Goal: Information Seeking & Learning: Learn about a topic

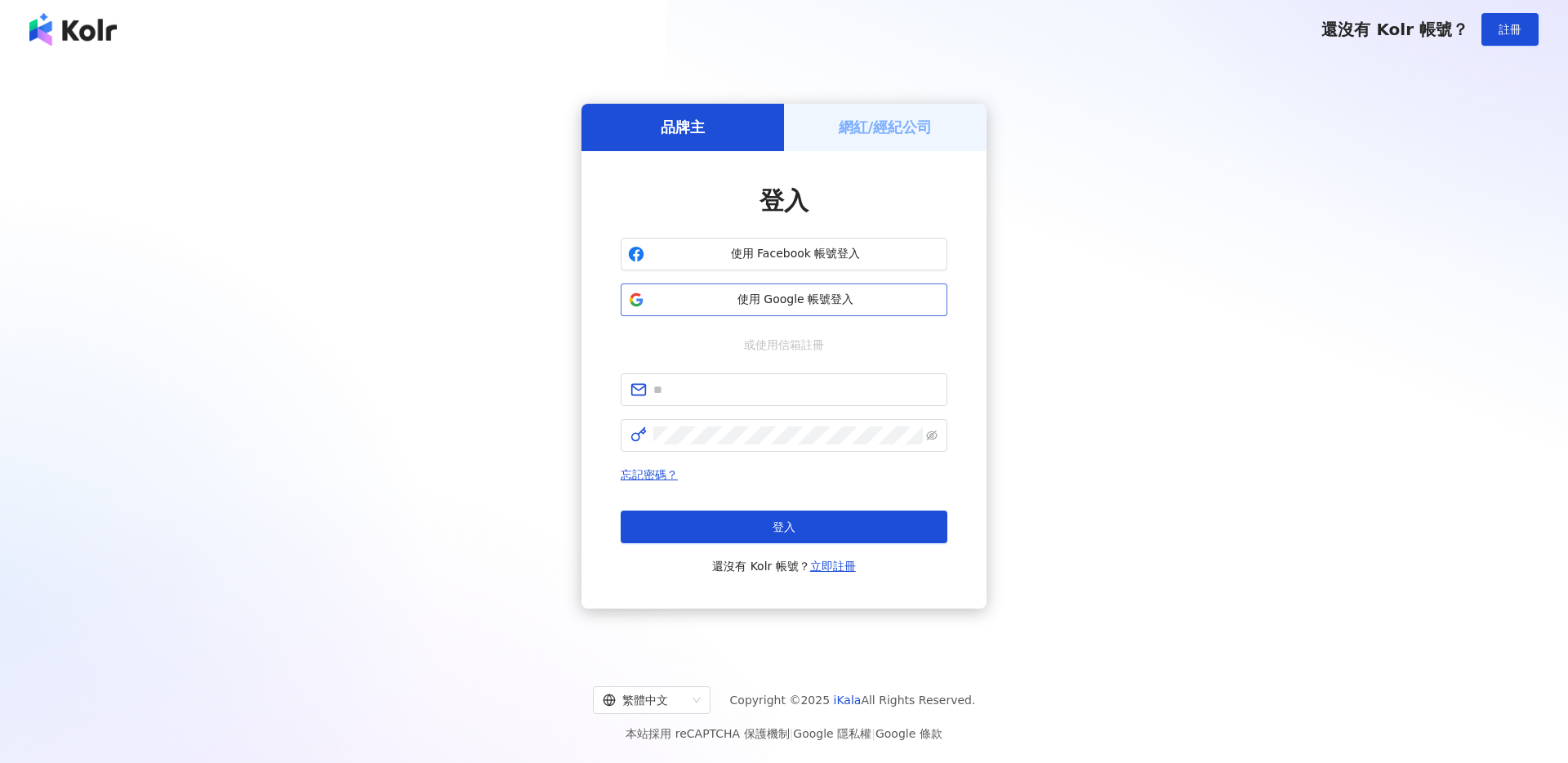
click at [789, 303] on span "使用 Google 帳號登入" at bounding box center [795, 300] width 289 height 16
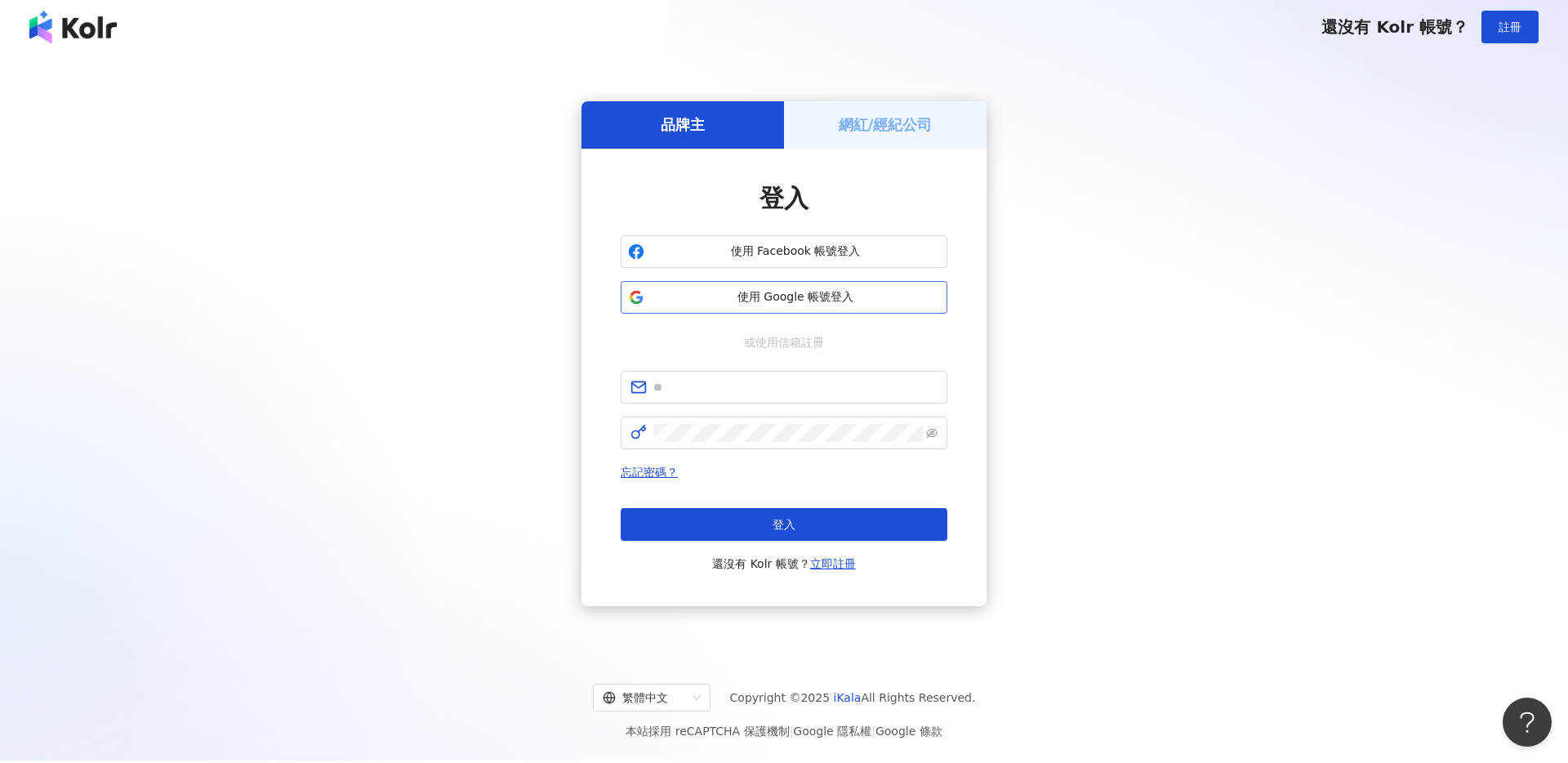
scroll to position [1, 0]
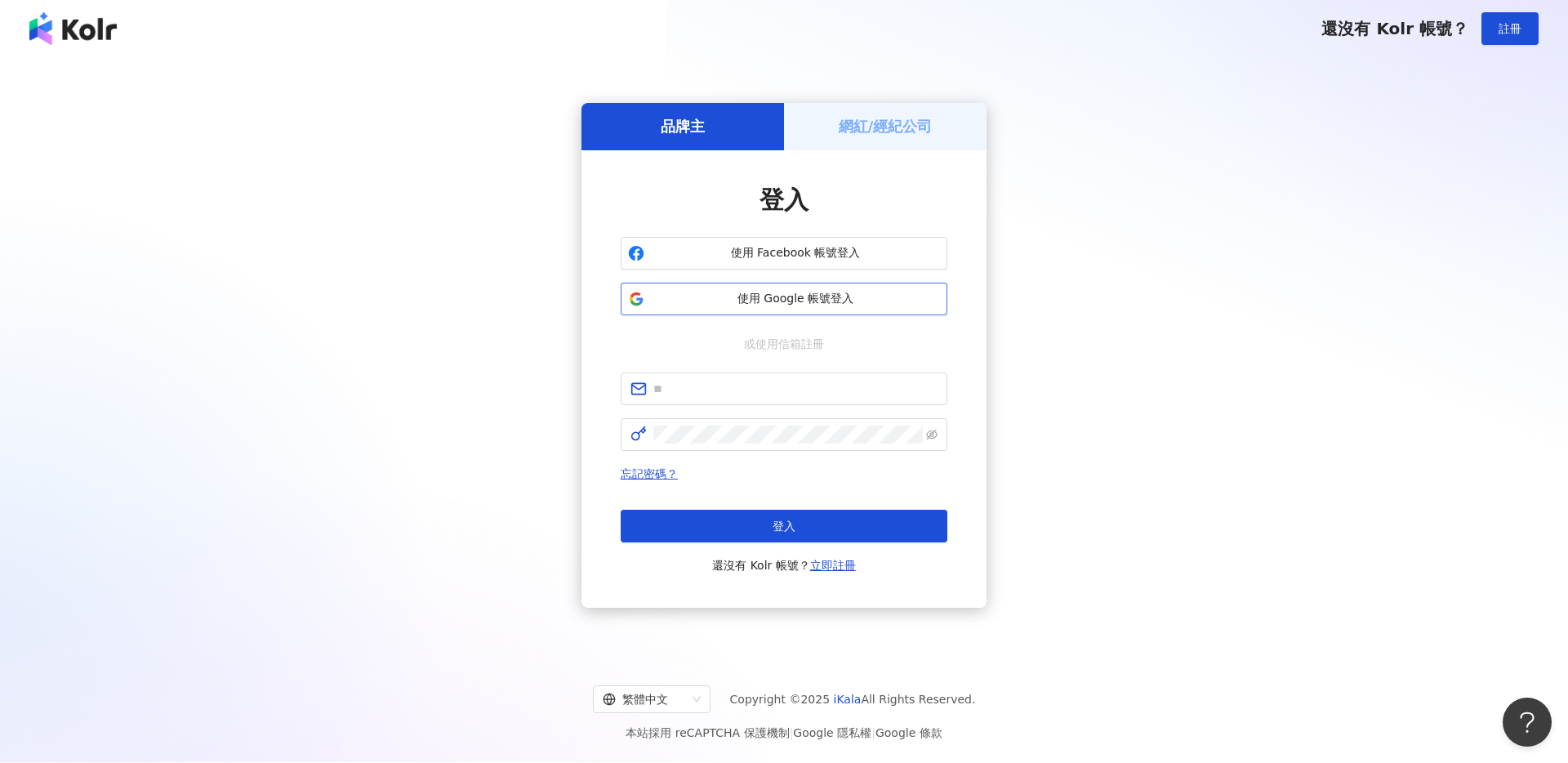
click at [752, 294] on span "使用 Google 帳號登入" at bounding box center [795, 299] width 289 height 16
click at [935, 90] on div "品牌主 網紅/經紀公司 登入 使用 Facebook 帳號登入 使用 Google 帳號登入 或使用信箱註冊 忘記密碼？ 登入 還沒有 Kolr 帳號？ 立即…" at bounding box center [784, 355] width 1529 height 569
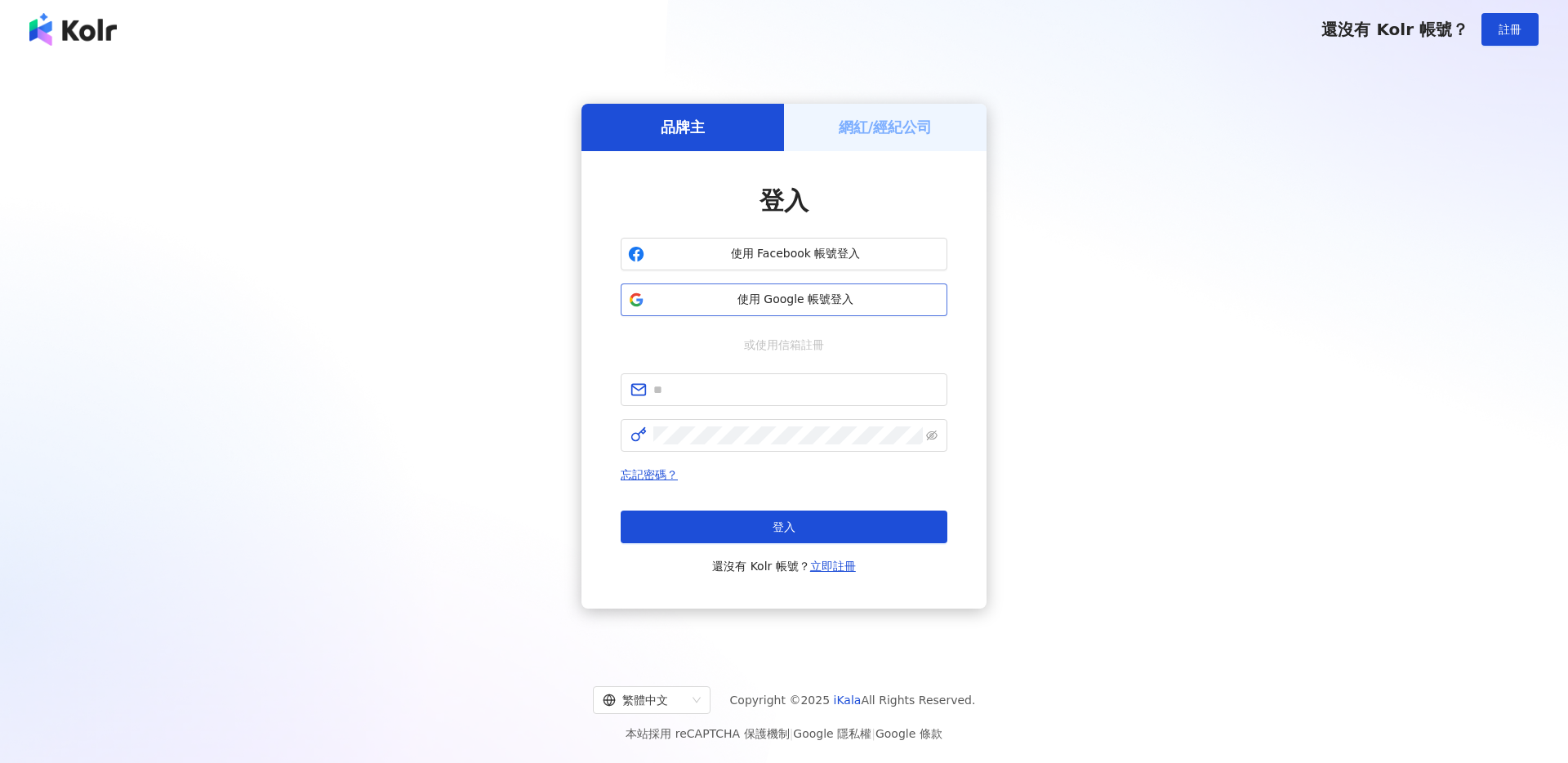
click at [737, 304] on span "使用 Google 帳號登入" at bounding box center [795, 300] width 289 height 16
click at [750, 391] on input "text" at bounding box center [796, 390] width 285 height 18
type input "**********"
click at [930, 437] on icon "eye-invisible" at bounding box center [932, 435] width 12 height 12
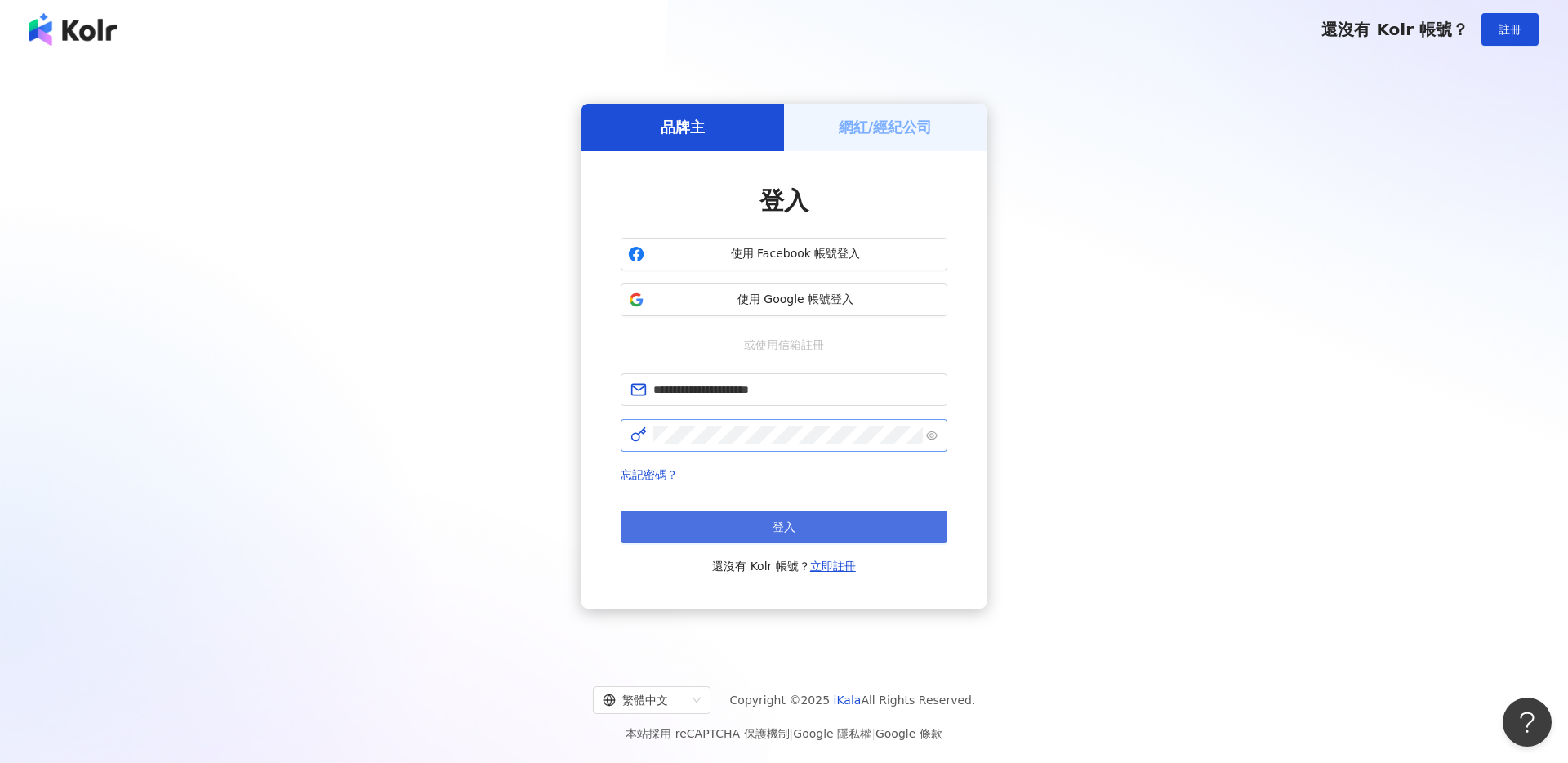
click at [796, 532] on button "登入" at bounding box center [784, 528] width 327 height 33
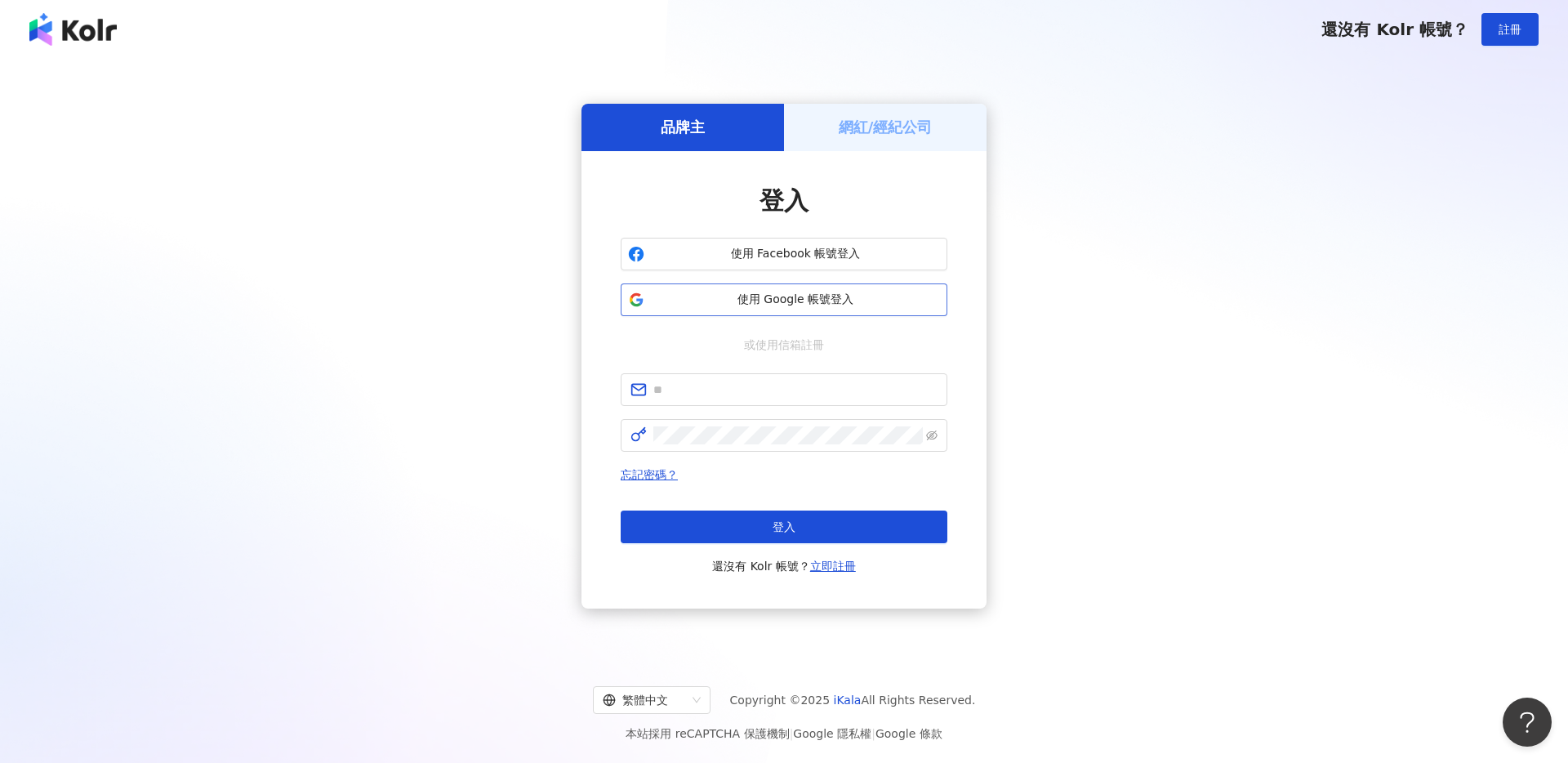
click at [689, 300] on span "使用 Google 帳號登入" at bounding box center [795, 300] width 289 height 16
click at [840, 308] on button "使用 Google 帳號登入" at bounding box center [784, 300] width 327 height 33
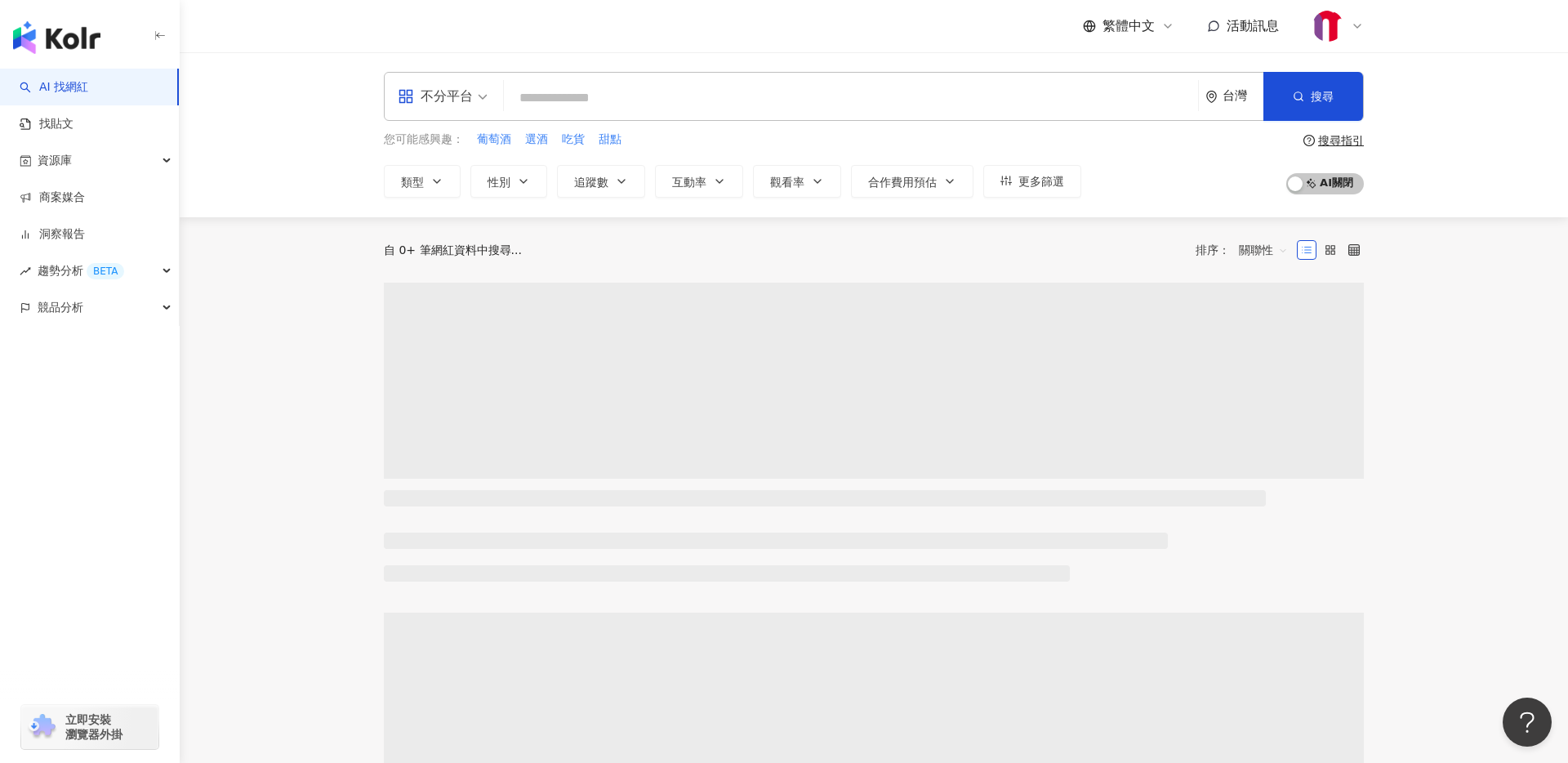
click at [546, 92] on input "search" at bounding box center [851, 98] width 681 height 31
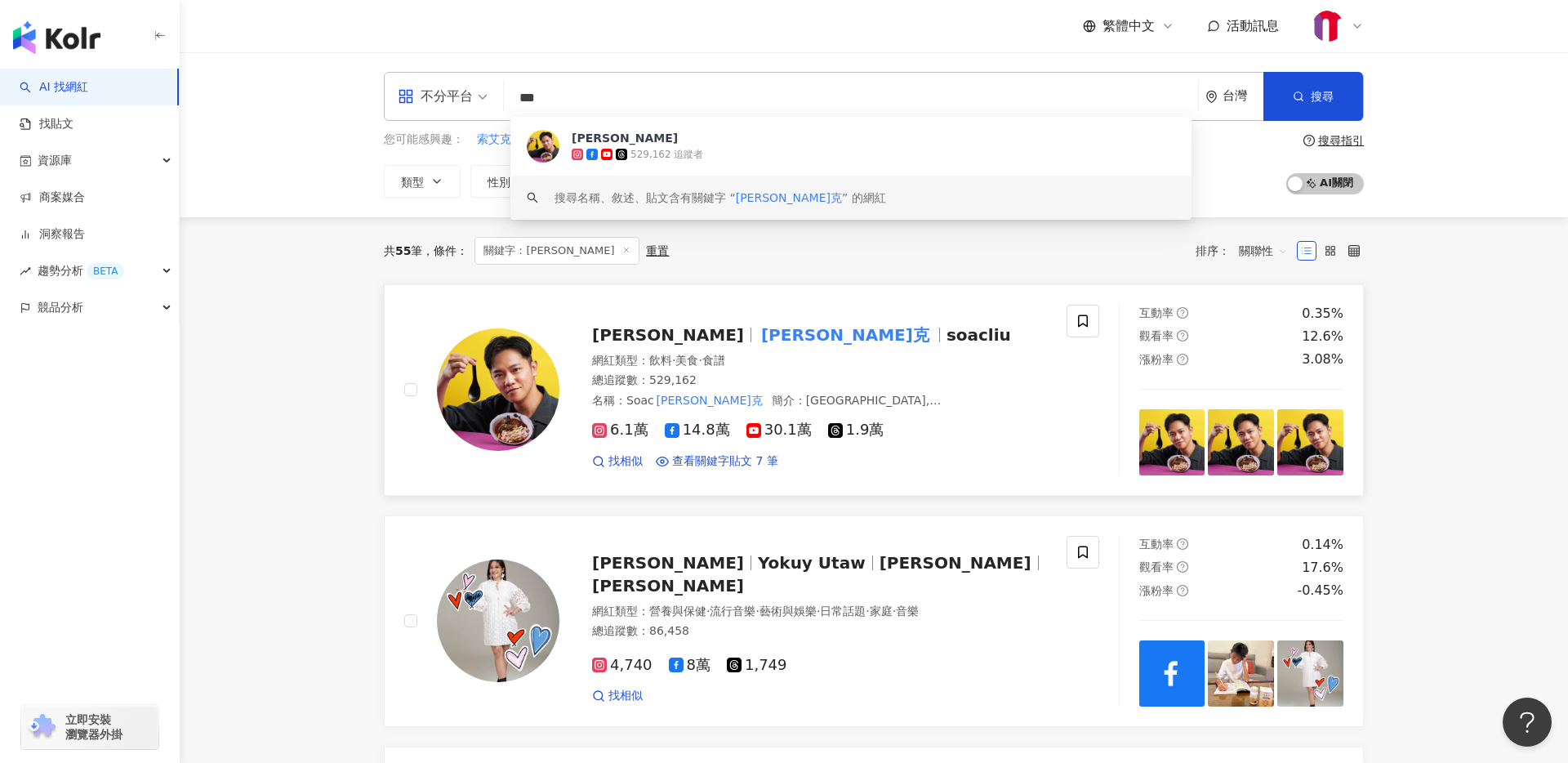
click at [619, 334] on span "Soac Liu" at bounding box center [668, 335] width 152 height 20
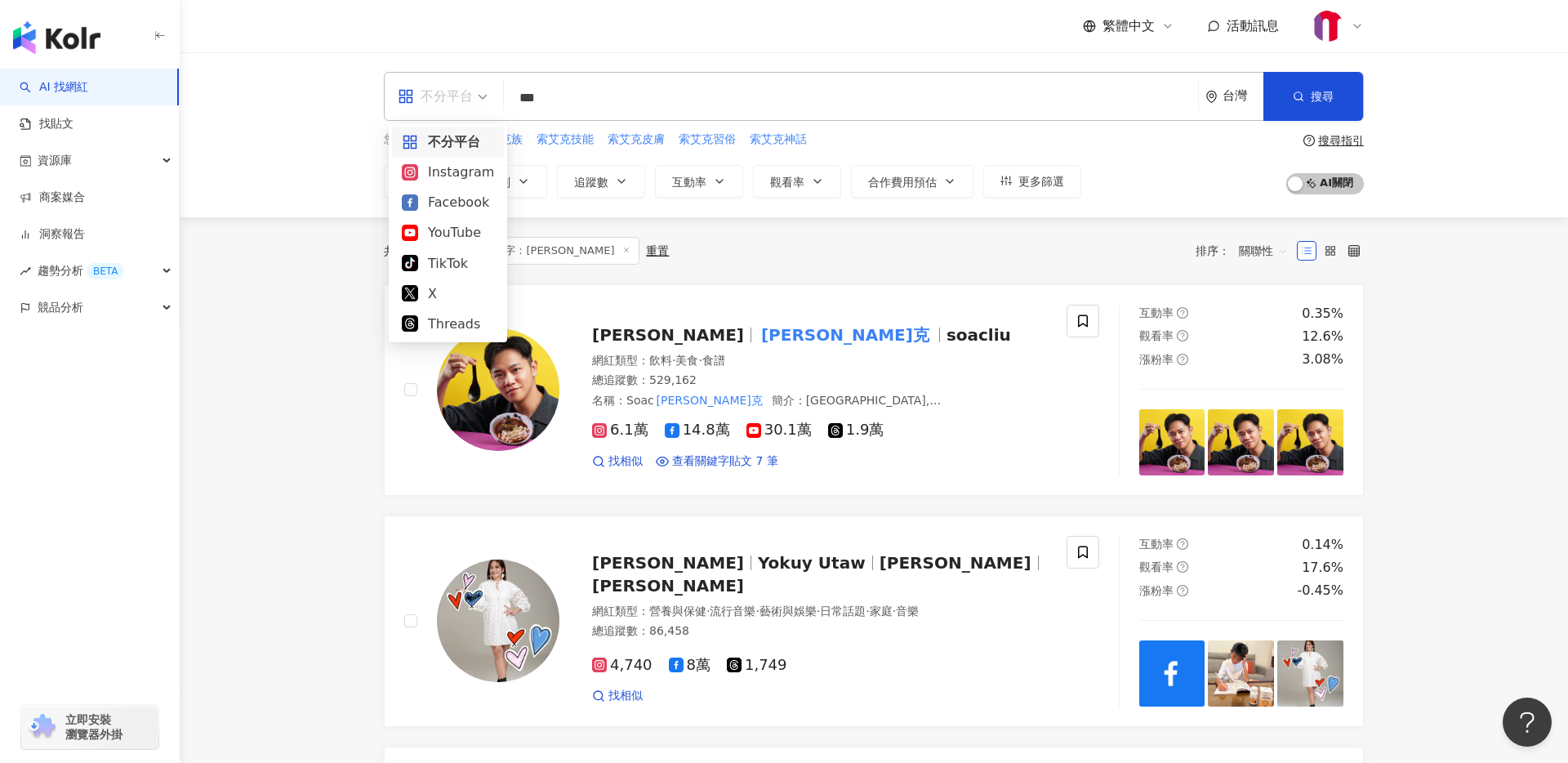
click at [487, 100] on span "不分平台" at bounding box center [443, 96] width 90 height 26
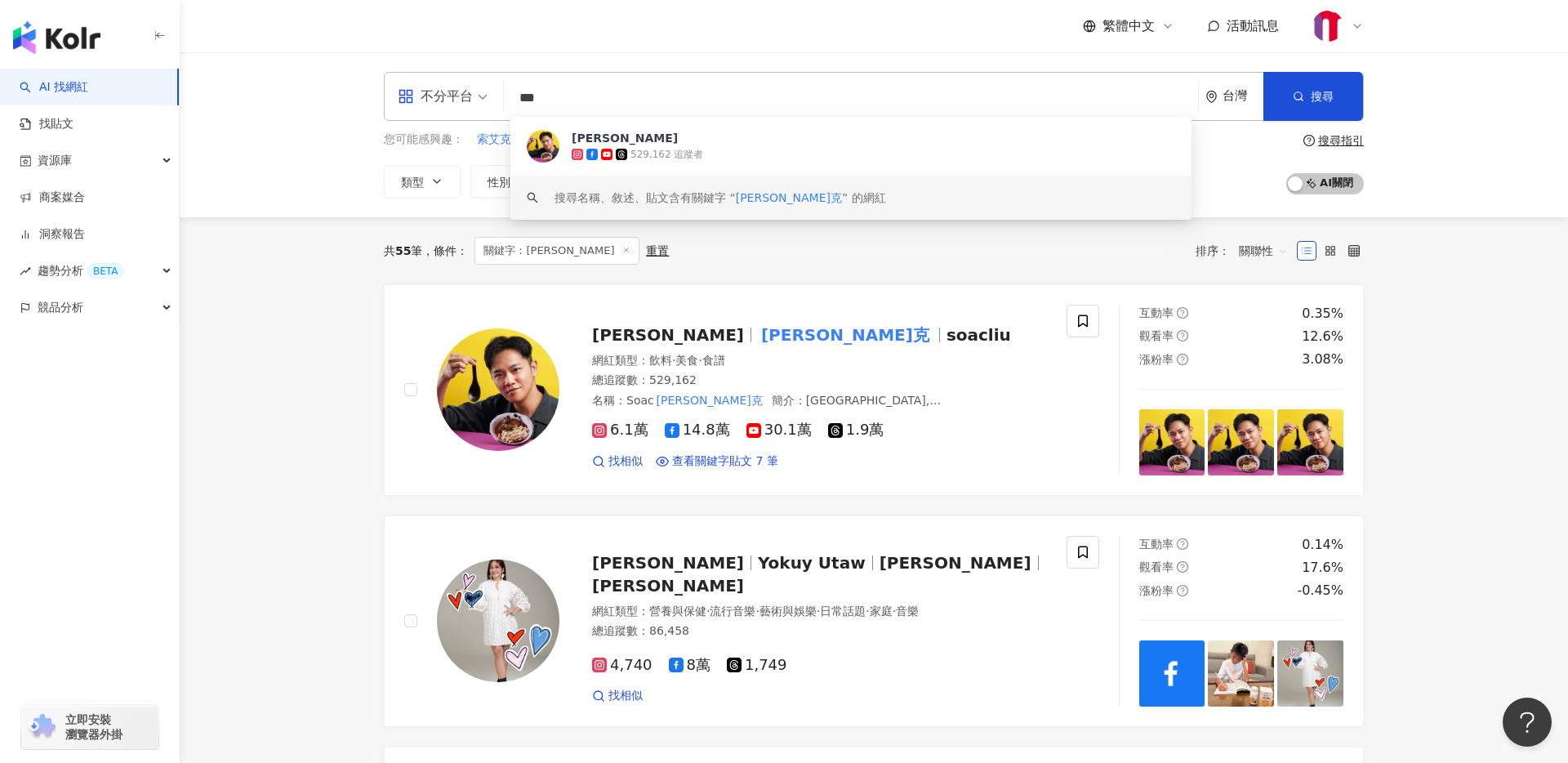
click at [572, 98] on input "***" at bounding box center [851, 98] width 681 height 31
drag, startPoint x: 522, startPoint y: 97, endPoint x: 597, endPoint y: 96, distance: 75.0
click at [597, 96] on input "***" at bounding box center [851, 98] width 681 height 31
paste input "**"
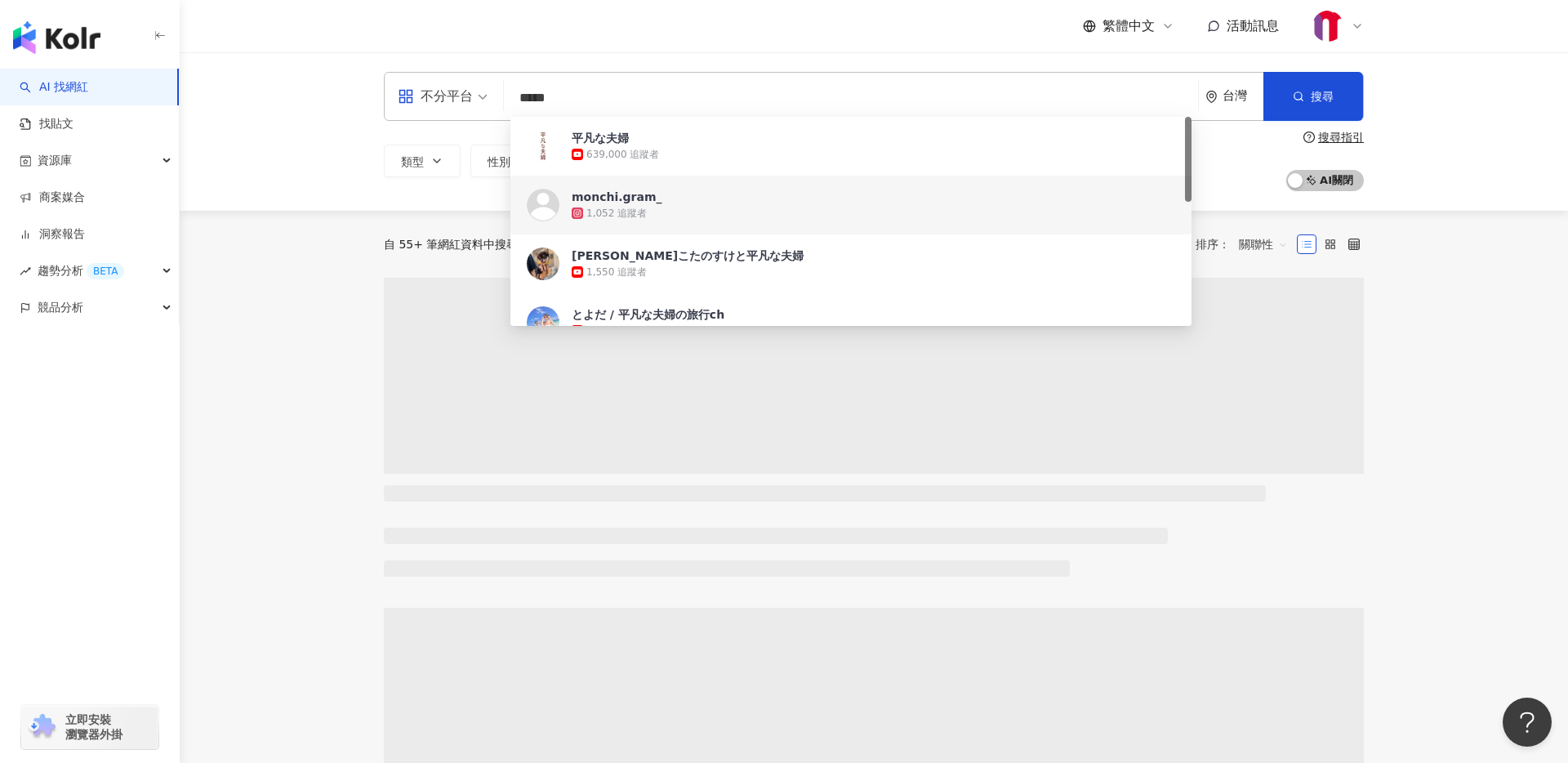
type input "*****"
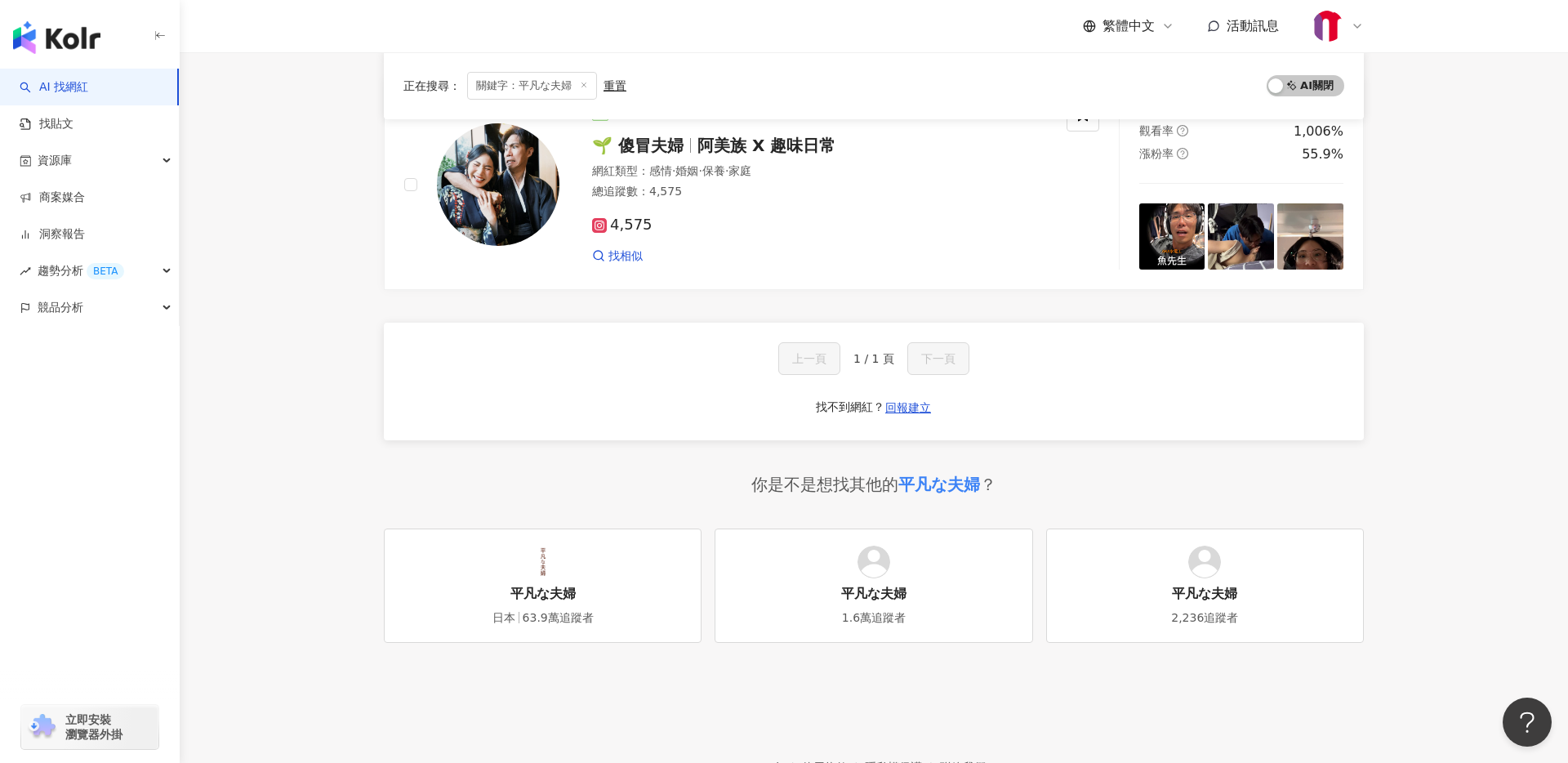
scroll to position [432, 0]
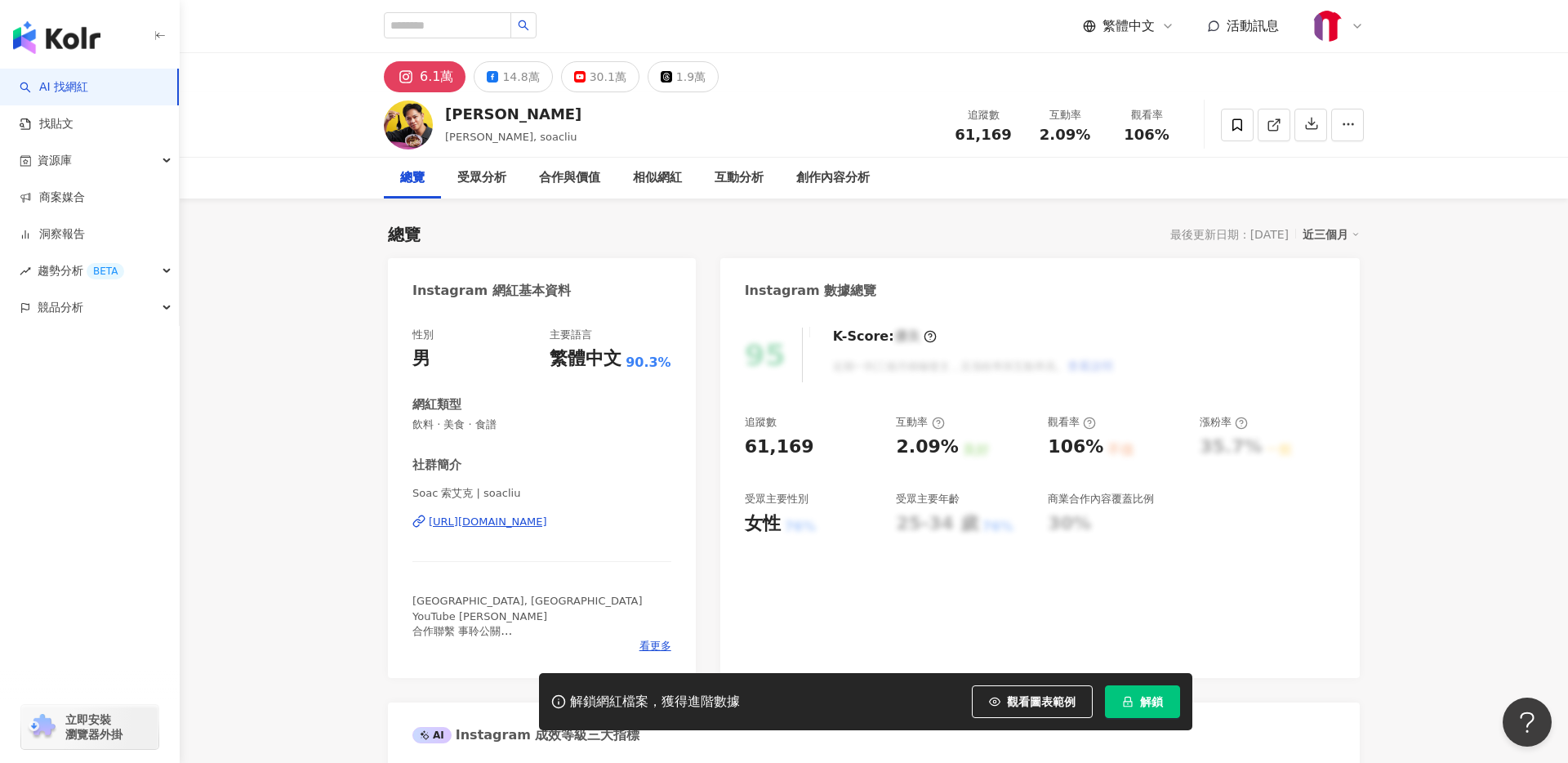
click at [1139, 701] on button "解鎖" at bounding box center [1142, 702] width 75 height 33
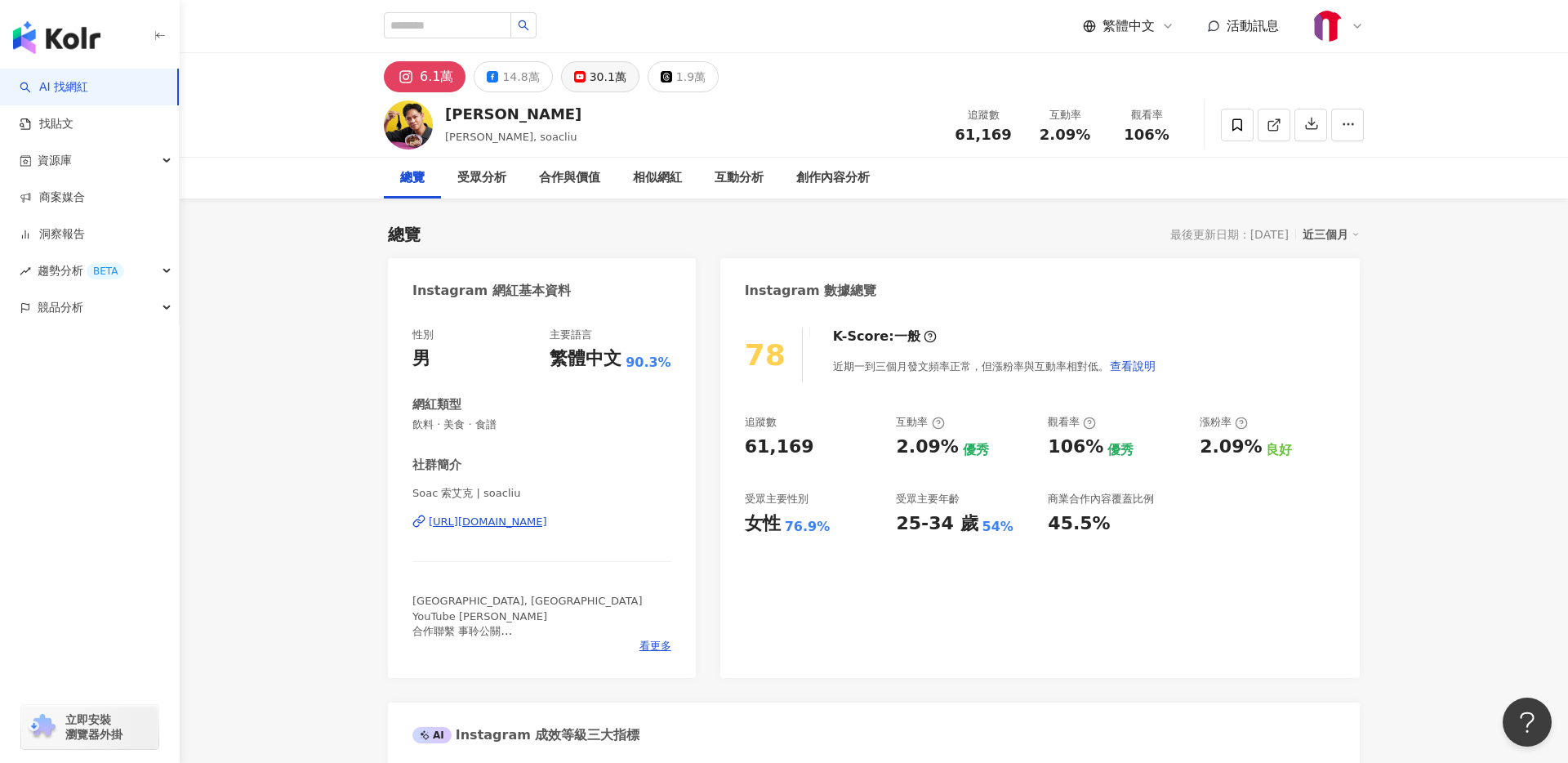
click at [596, 77] on div "30.1萬" at bounding box center [608, 77] width 37 height 23
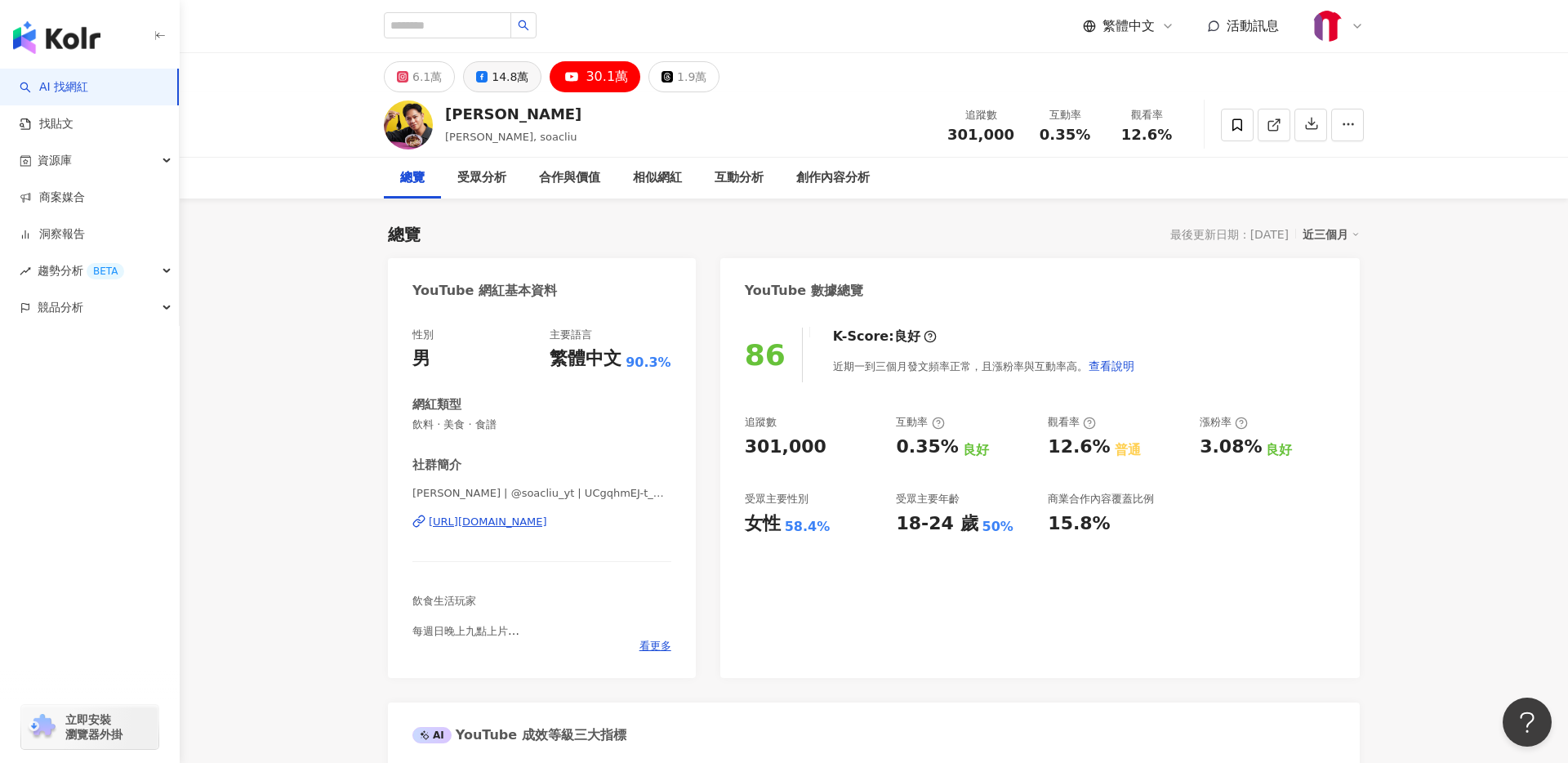
click at [499, 79] on div "14.8萬" at bounding box center [510, 77] width 37 height 23
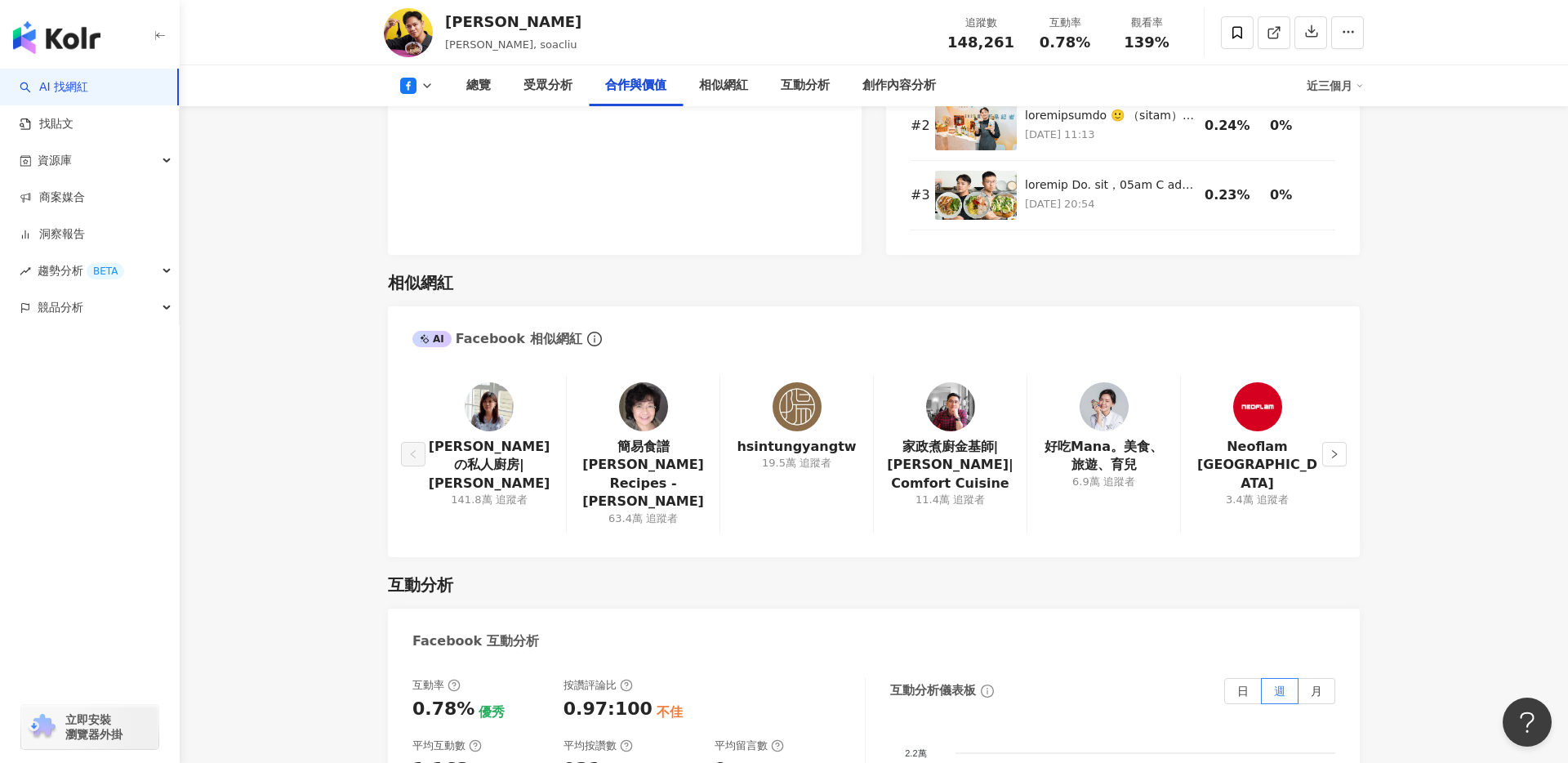
scroll to position [2185, 0]
click at [967, 437] on link "家政煮廚金基師|Kimki|Comfort Cuisine" at bounding box center [950, 464] width 127 height 55
click at [786, 437] on link "hsintungyangtw" at bounding box center [796, 446] width 119 height 18
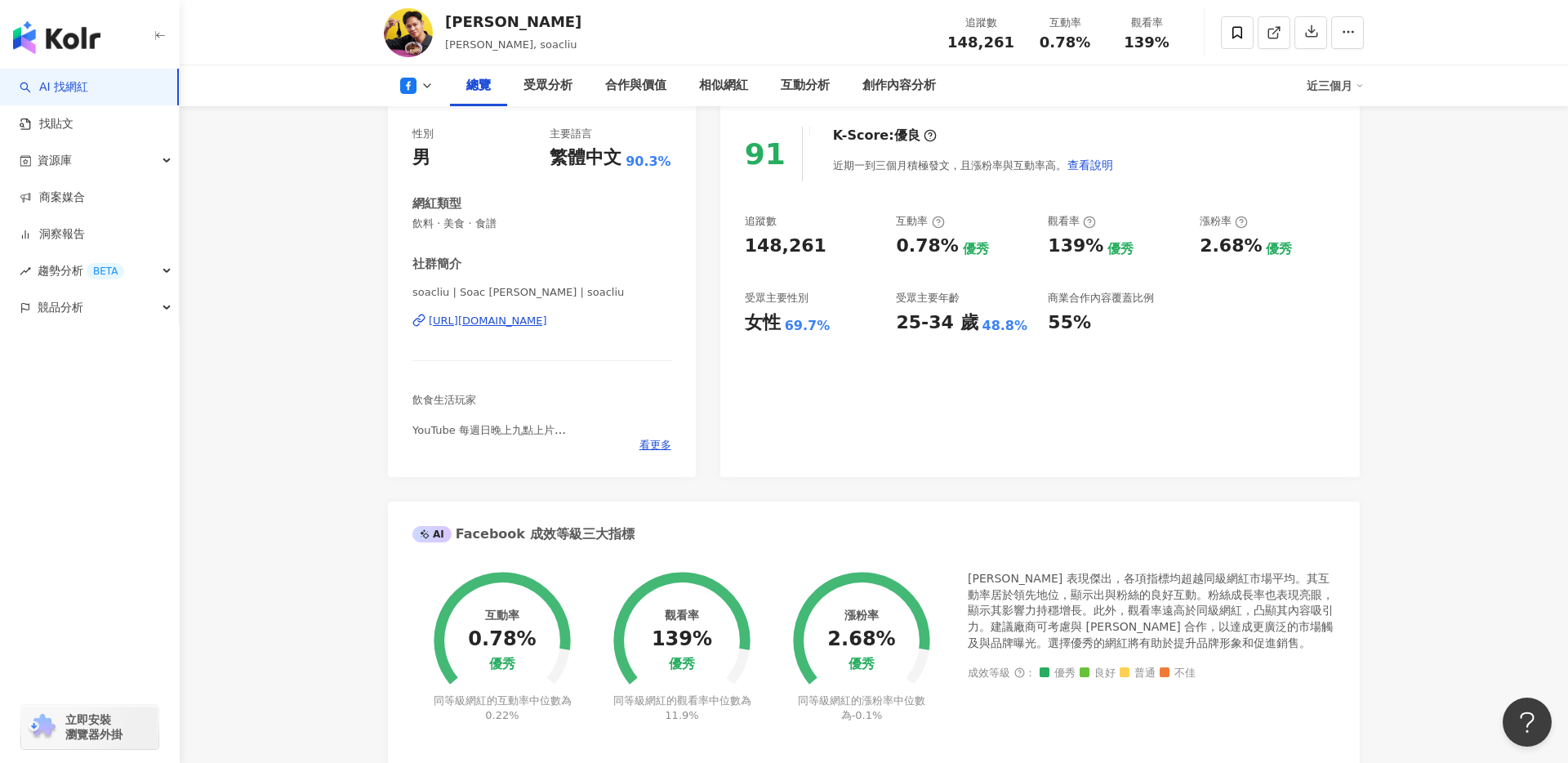
scroll to position [0, 0]
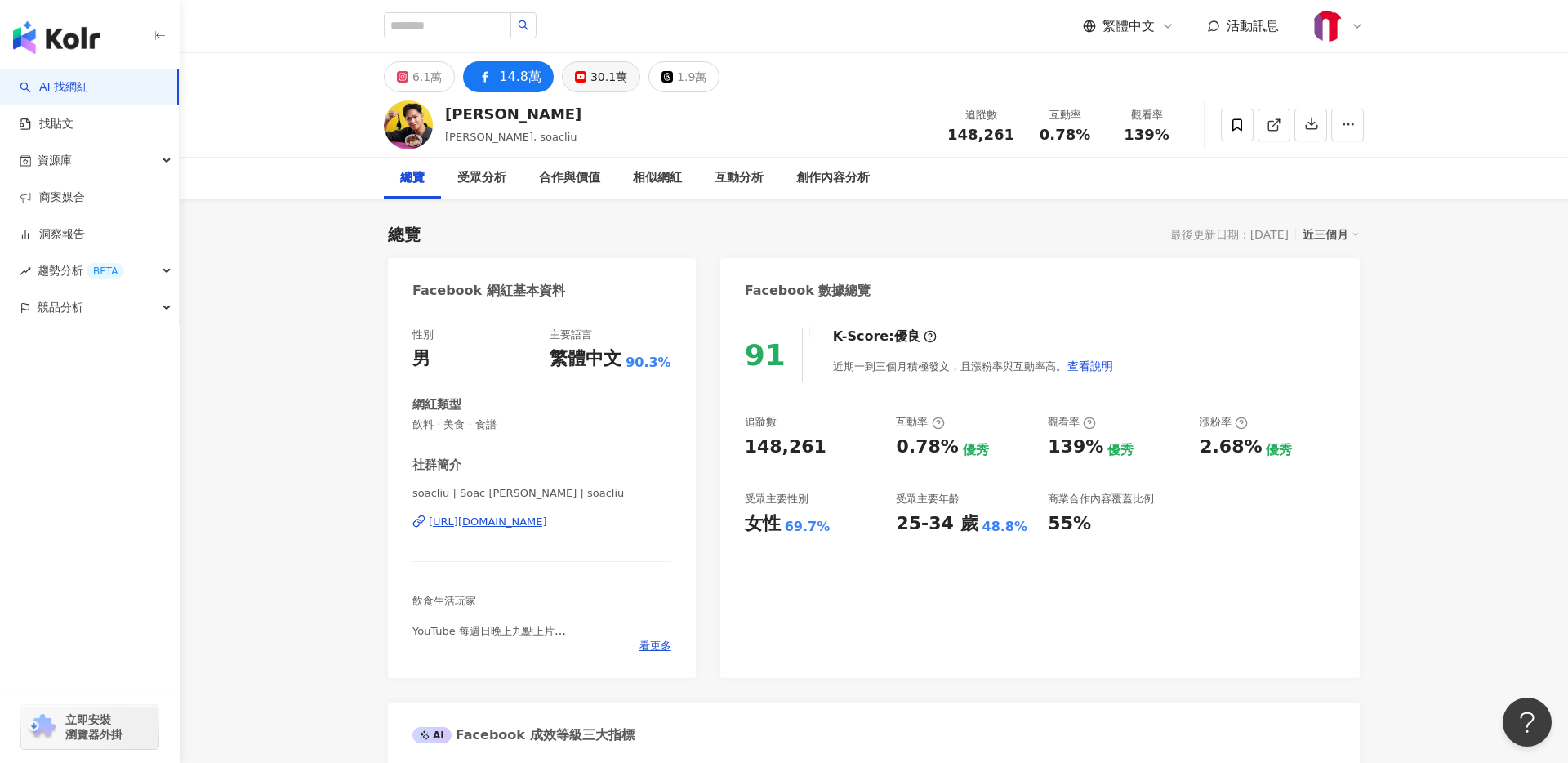
click at [601, 77] on div "30.1萬" at bounding box center [609, 77] width 37 height 23
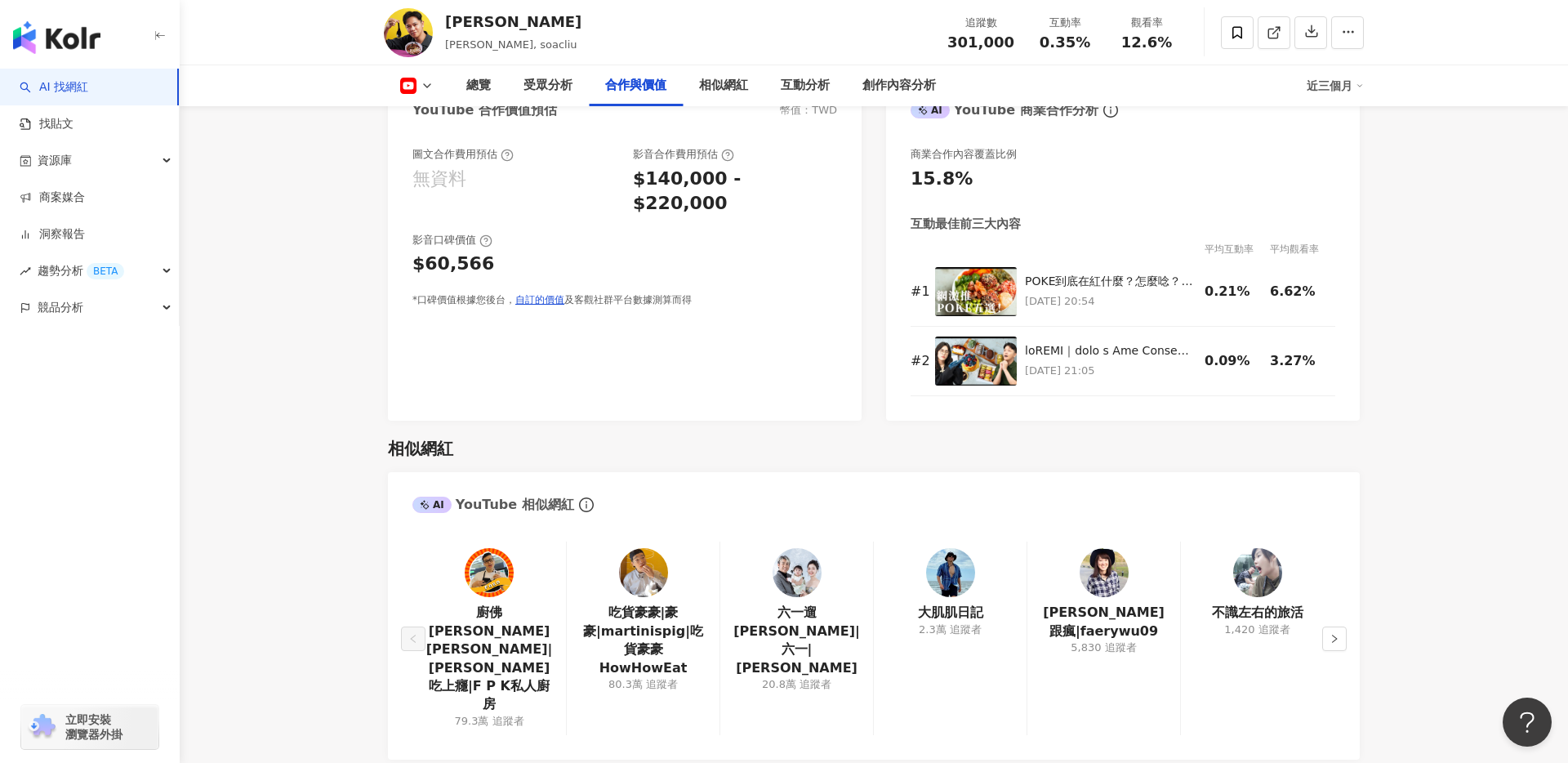
scroll to position [2018, 0]
click at [640, 603] on link "吃貨豪豪|豪豪|martinispig|吃貨豪豪HowHowEat" at bounding box center [643, 640] width 127 height 73
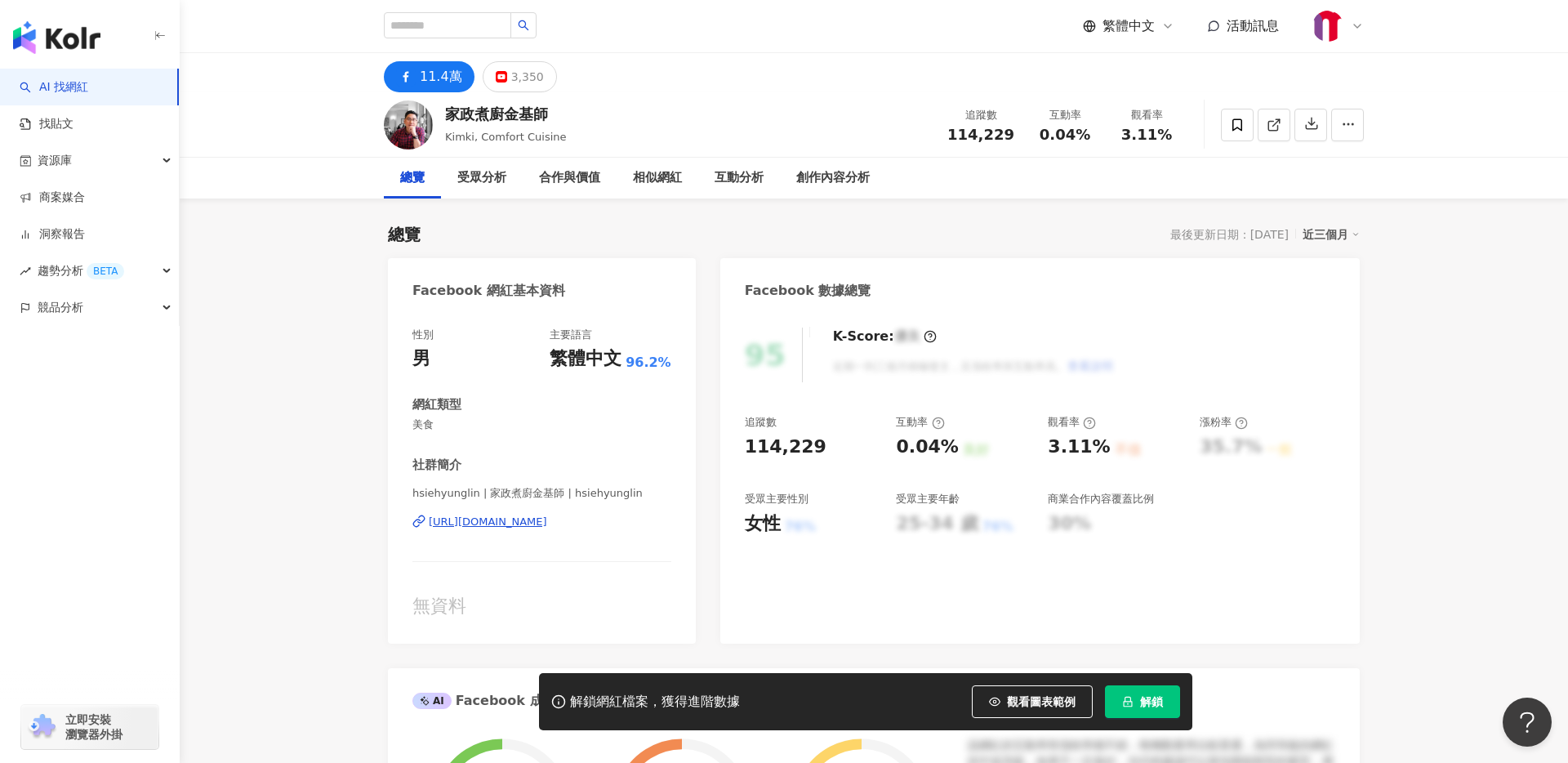
click at [542, 523] on div "[URL][DOMAIN_NAME]" at bounding box center [488, 523] width 118 height 15
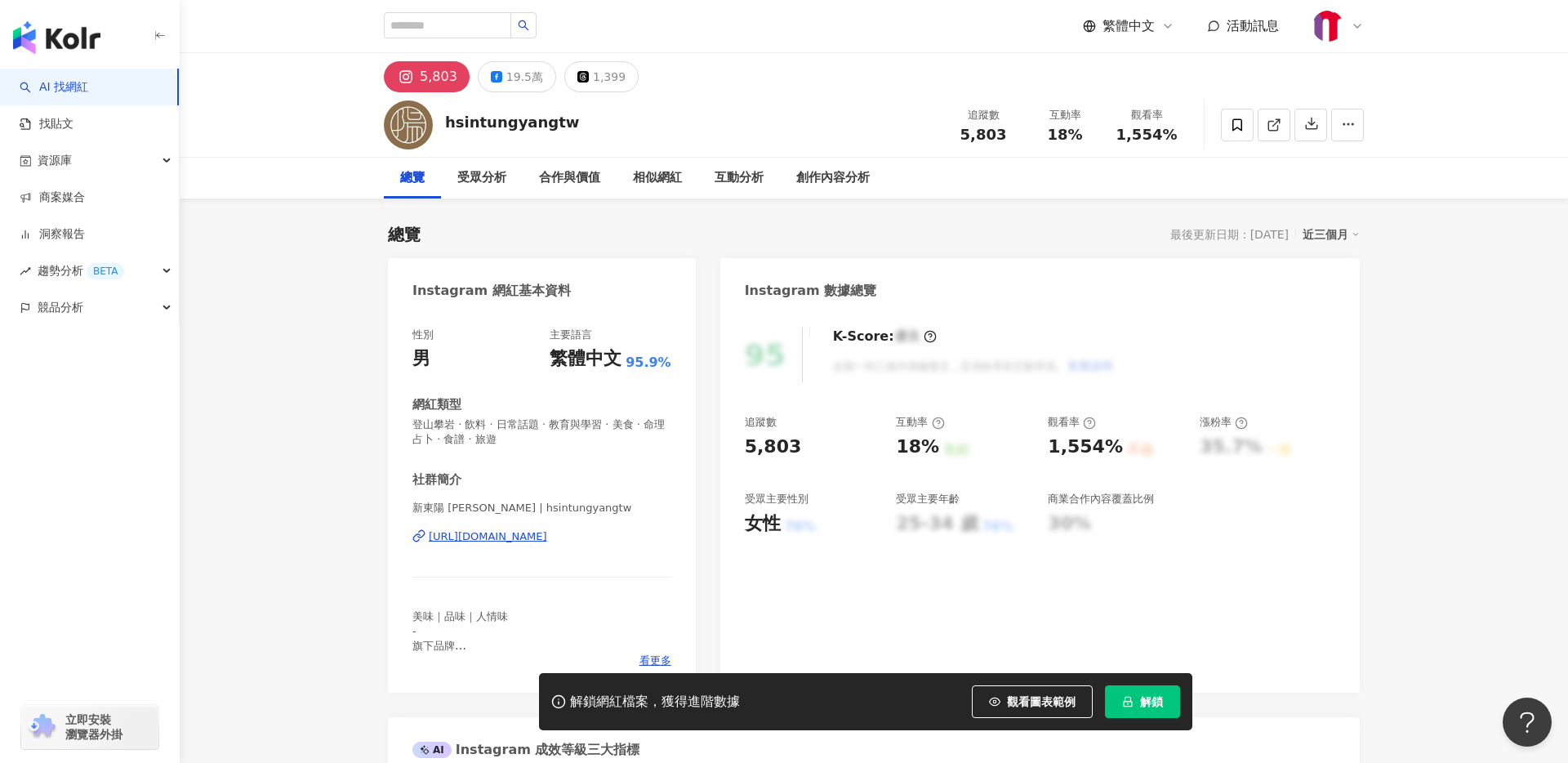
click at [547, 536] on div "[URL][DOMAIN_NAME]" at bounding box center [488, 537] width 118 height 15
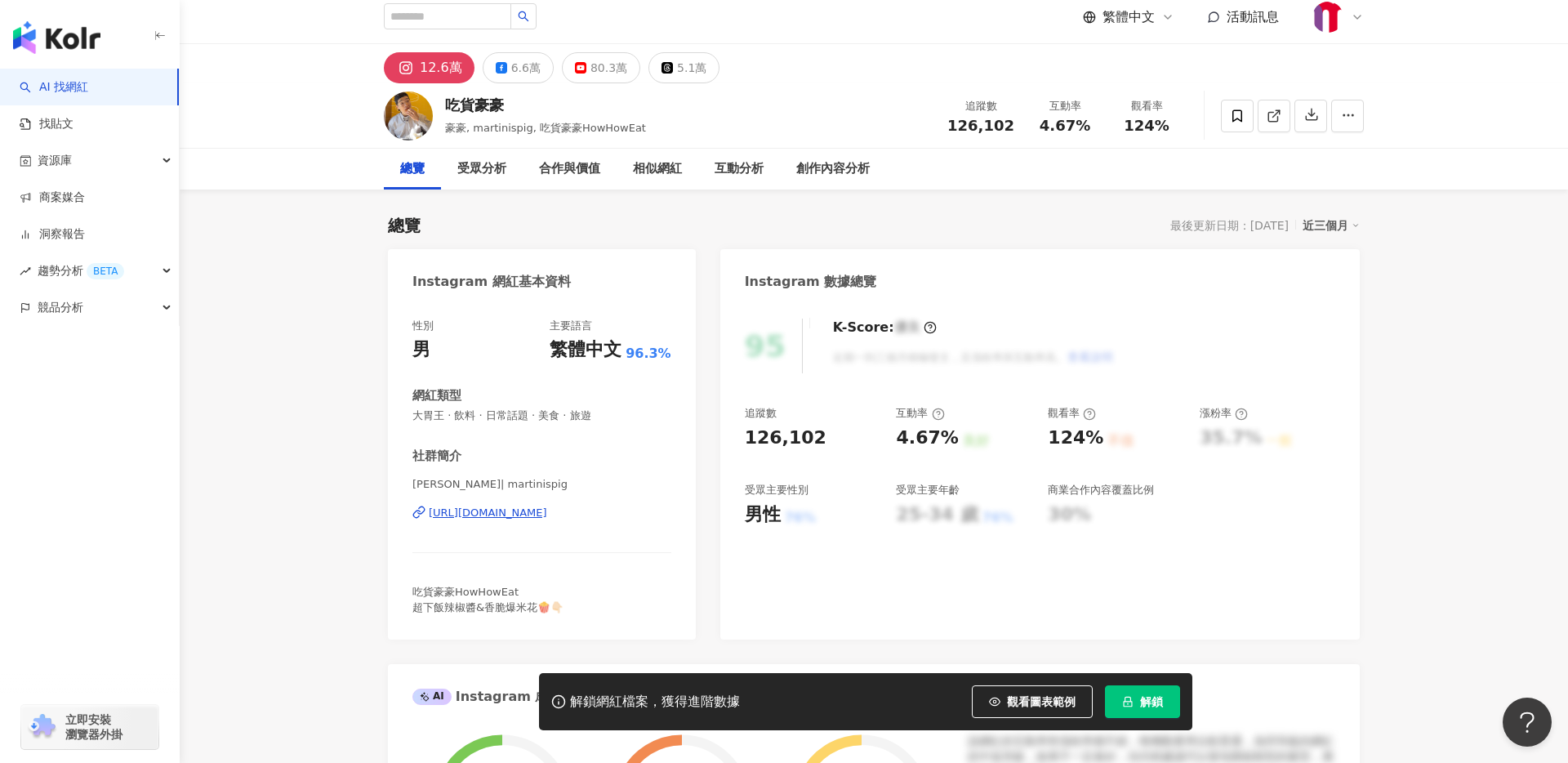
scroll to position [8, 0]
click at [591, 65] on div "80.3萬" at bounding box center [609, 69] width 37 height 23
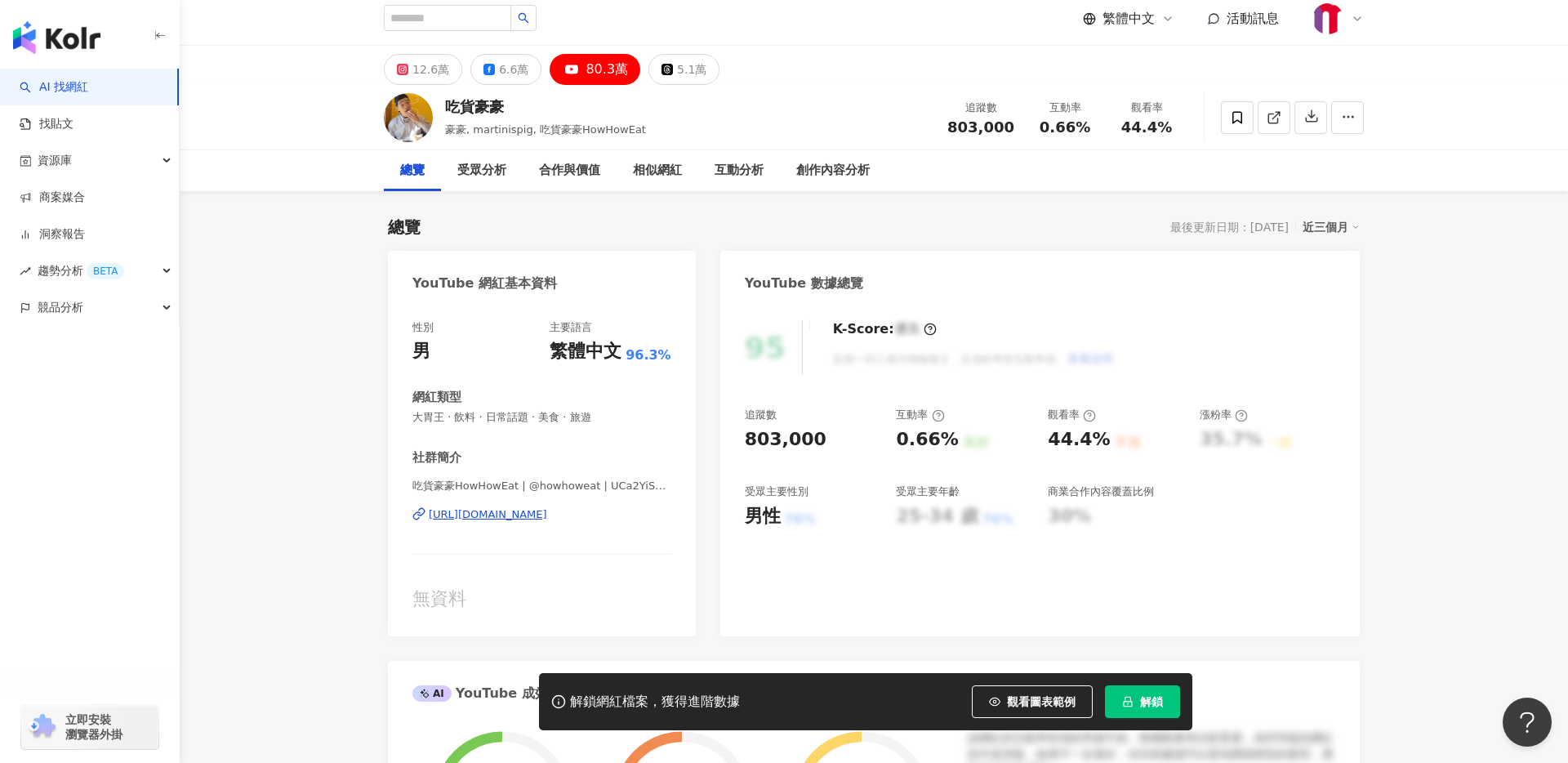
click at [523, 516] on div "https://www.youtube.com/channel/UCa2YiSXNTkmOA-QTKdzzbSQ" at bounding box center [488, 515] width 118 height 15
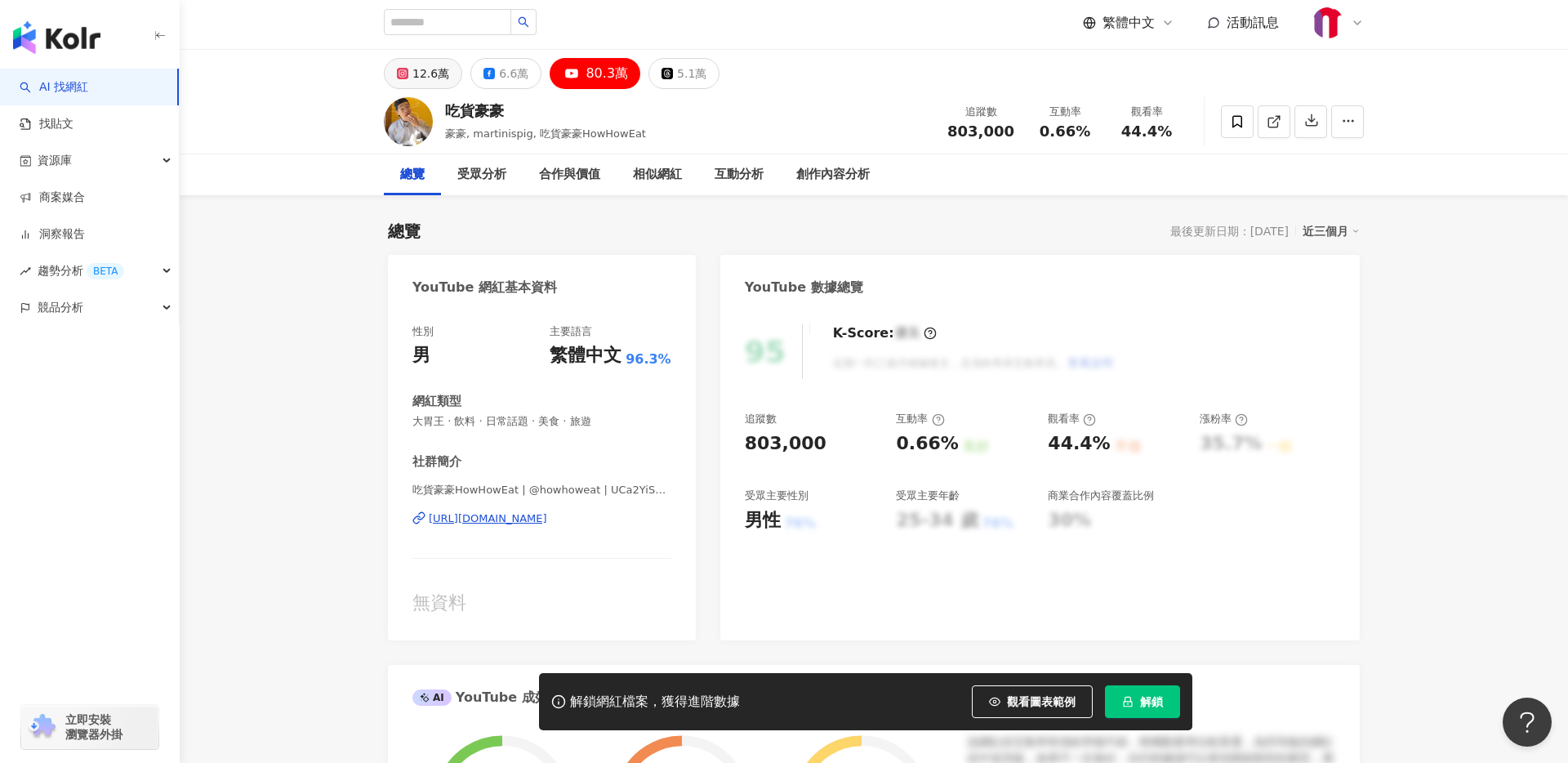
click at [433, 78] on div "12.6萬" at bounding box center [430, 73] width 37 height 23
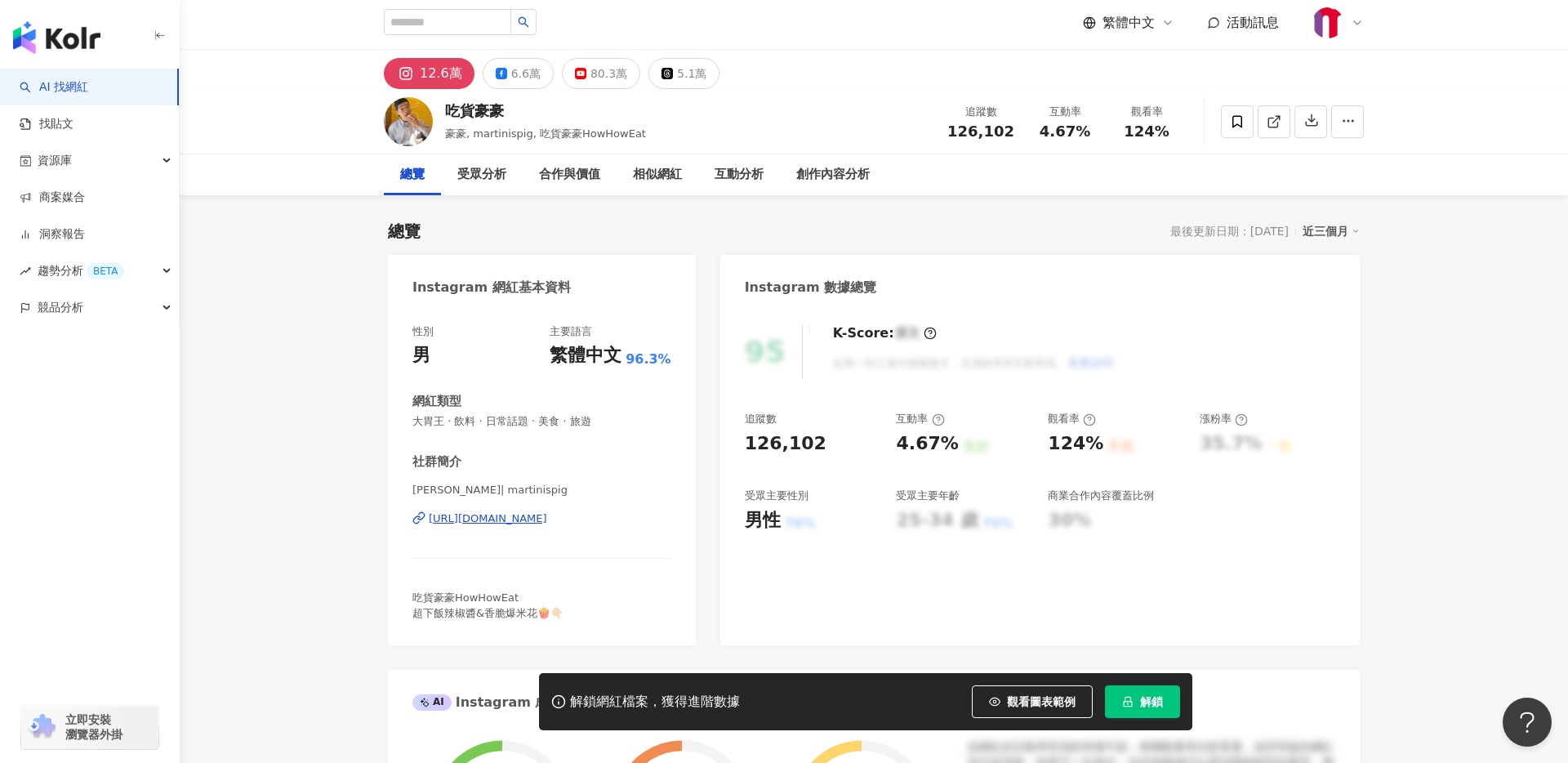
click at [522, 519] on div "https://www.instagram.com/martinispig/" at bounding box center [488, 519] width 118 height 15
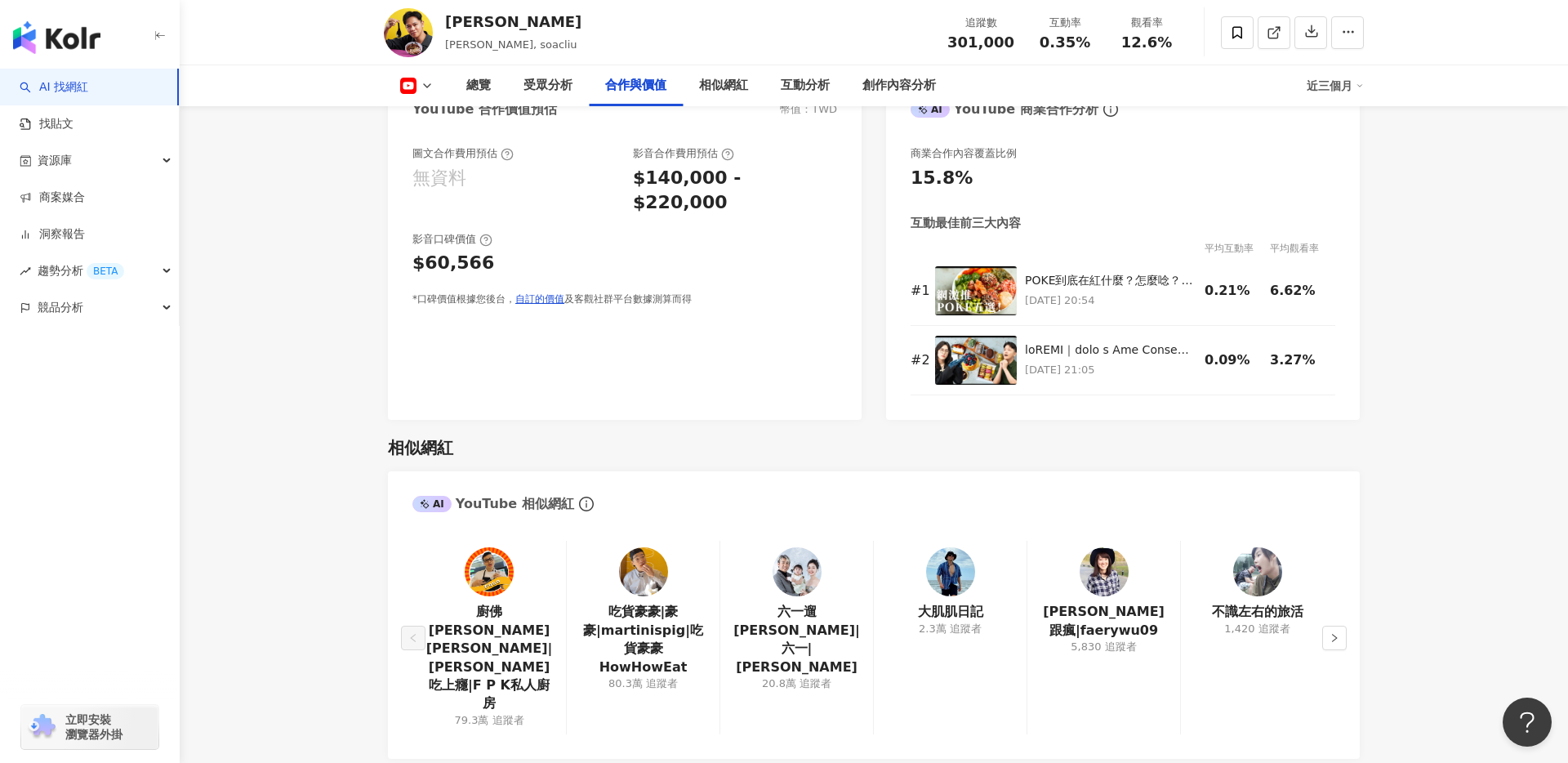
scroll to position [2018, 0]
click at [796, 603] on link "六一遛阿寬|六一|阿寬" at bounding box center [797, 640] width 127 height 73
click at [1332, 634] on icon "right" at bounding box center [1334, 639] width 10 height 10
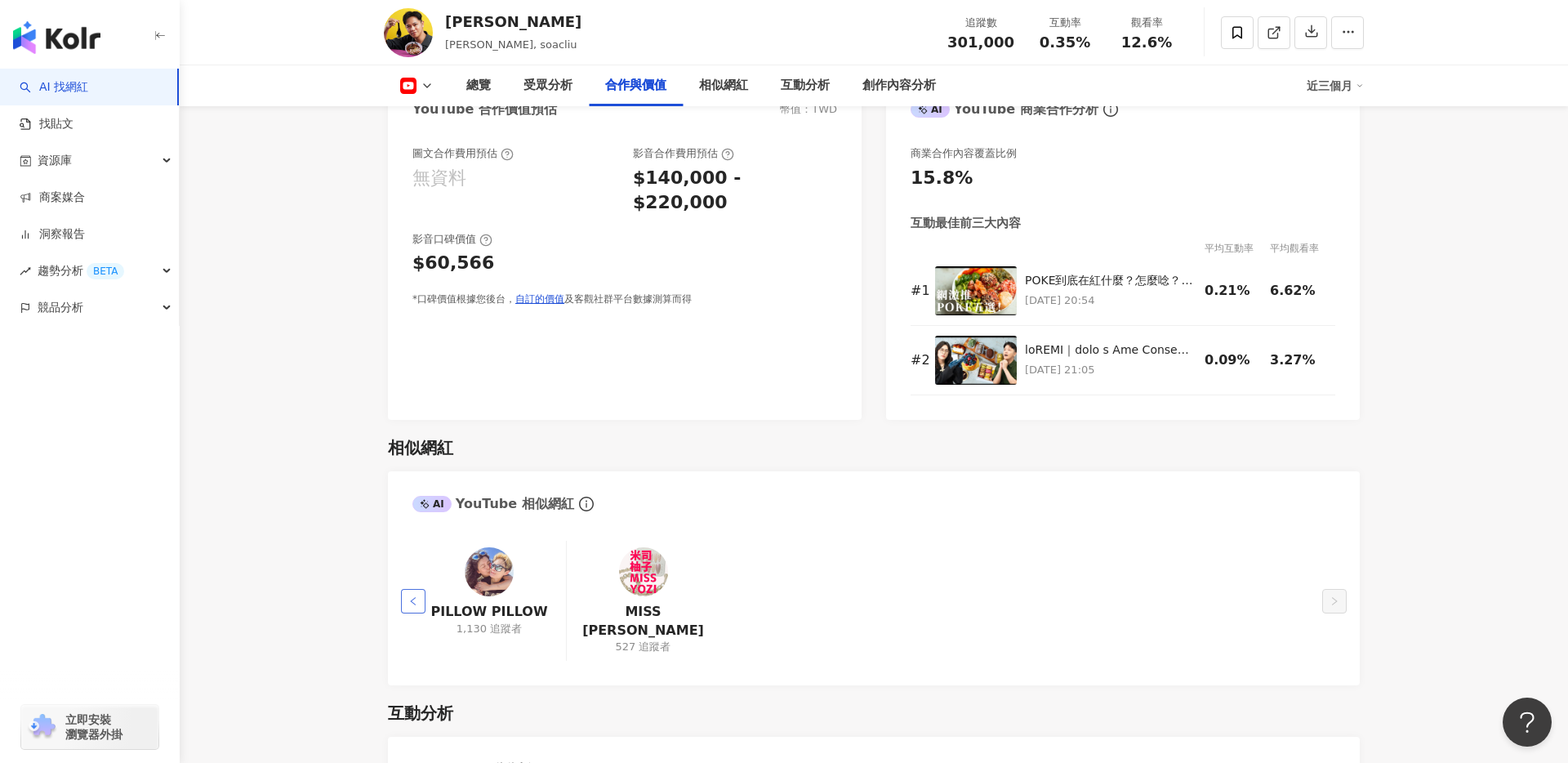
click at [410, 597] on icon "left" at bounding box center [413, 602] width 10 height 10
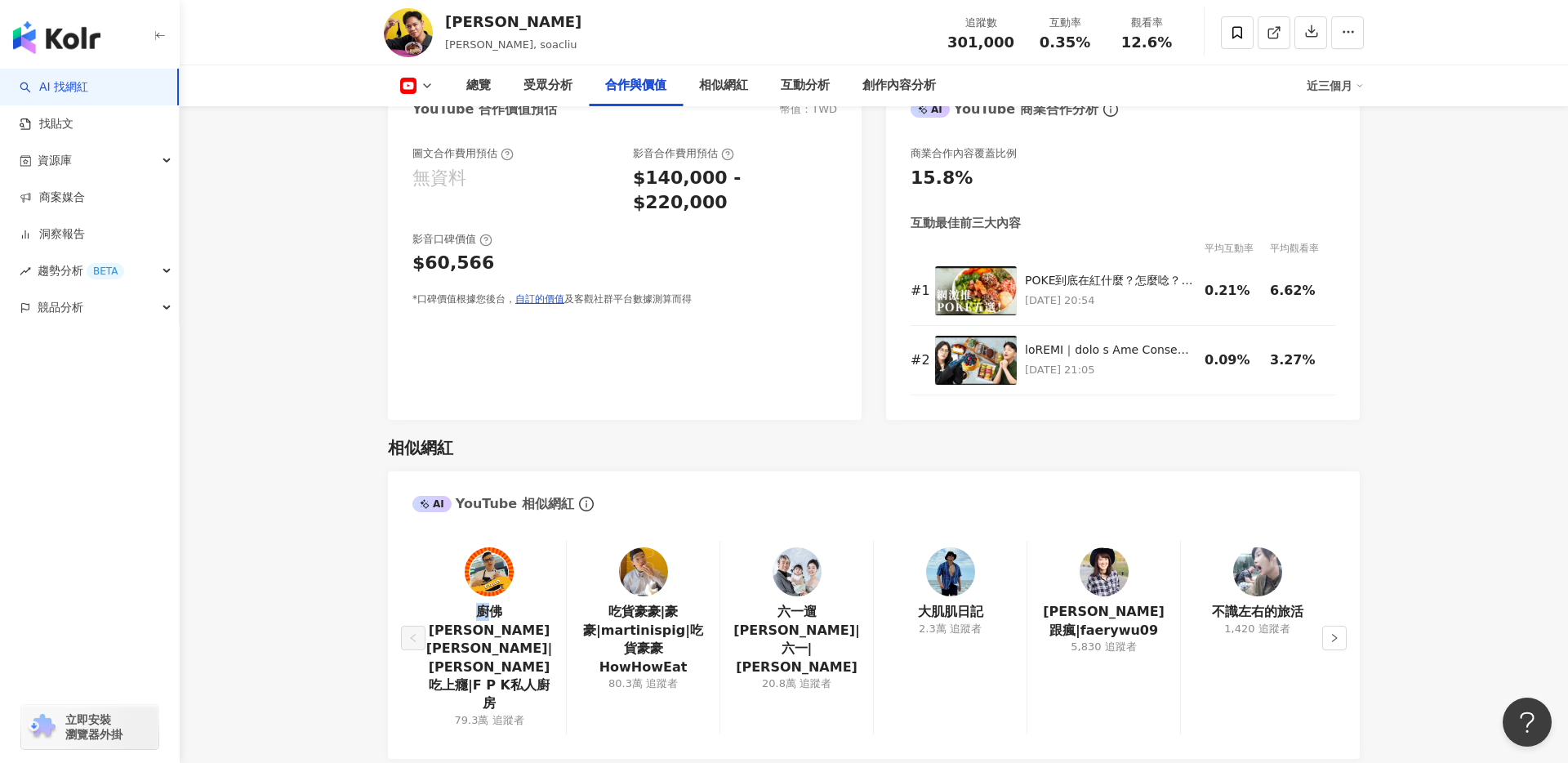
click at [410, 567] on div "廚佛瑞德 Fred|Fred吃上癮|F P K私人廚房 79.3萬 追蹤者 吃貨豪豪|豪豪|martinispig|吃貨豪豪HowHowEat 80.3萬 追…" at bounding box center [874, 641] width 972 height 235
click at [434, 631] on link "廚佛瑞德 Fred|Fred吃上癮|F P K私人廚房" at bounding box center [489, 658] width 128 height 109
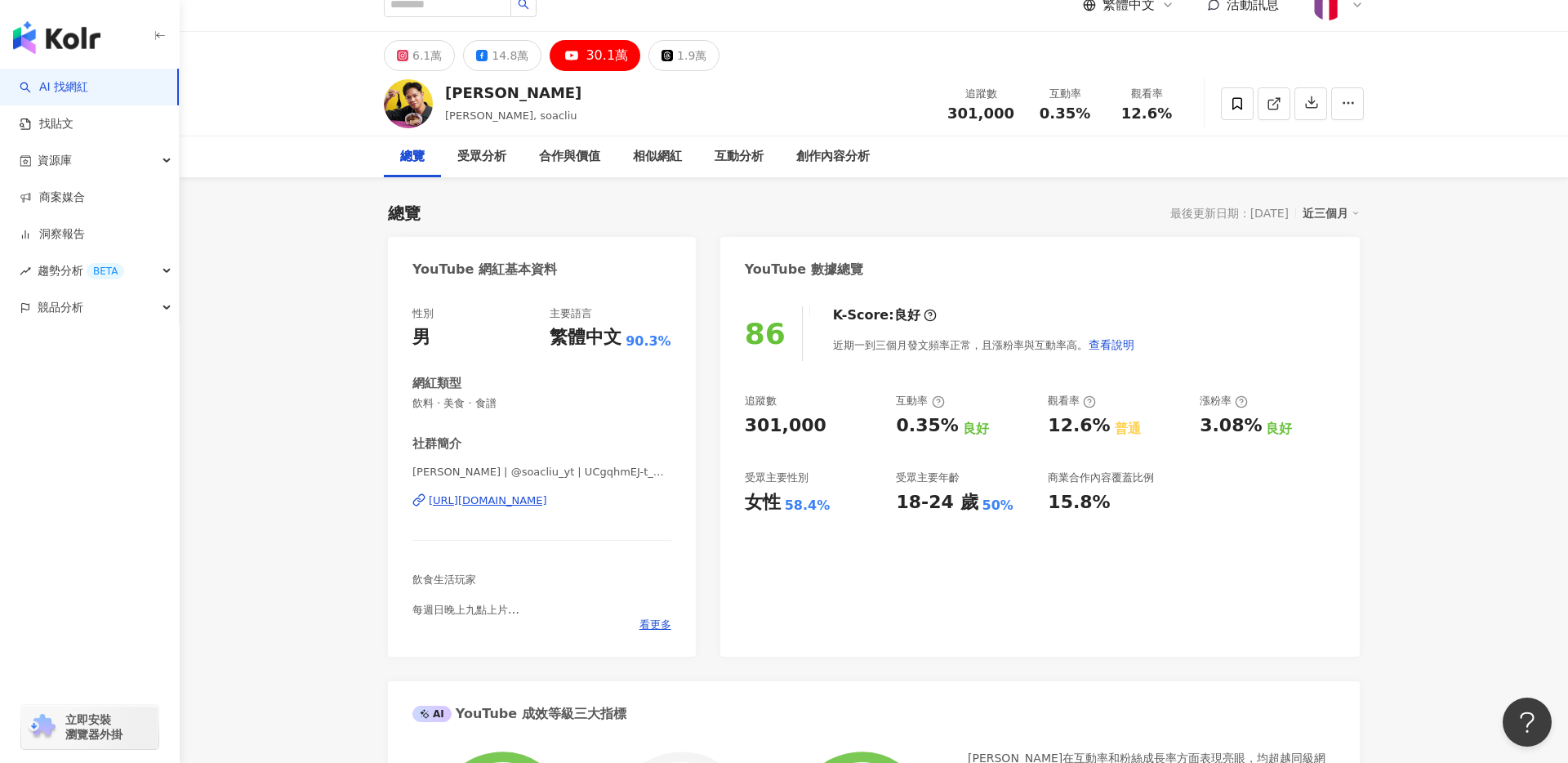
scroll to position [0, 0]
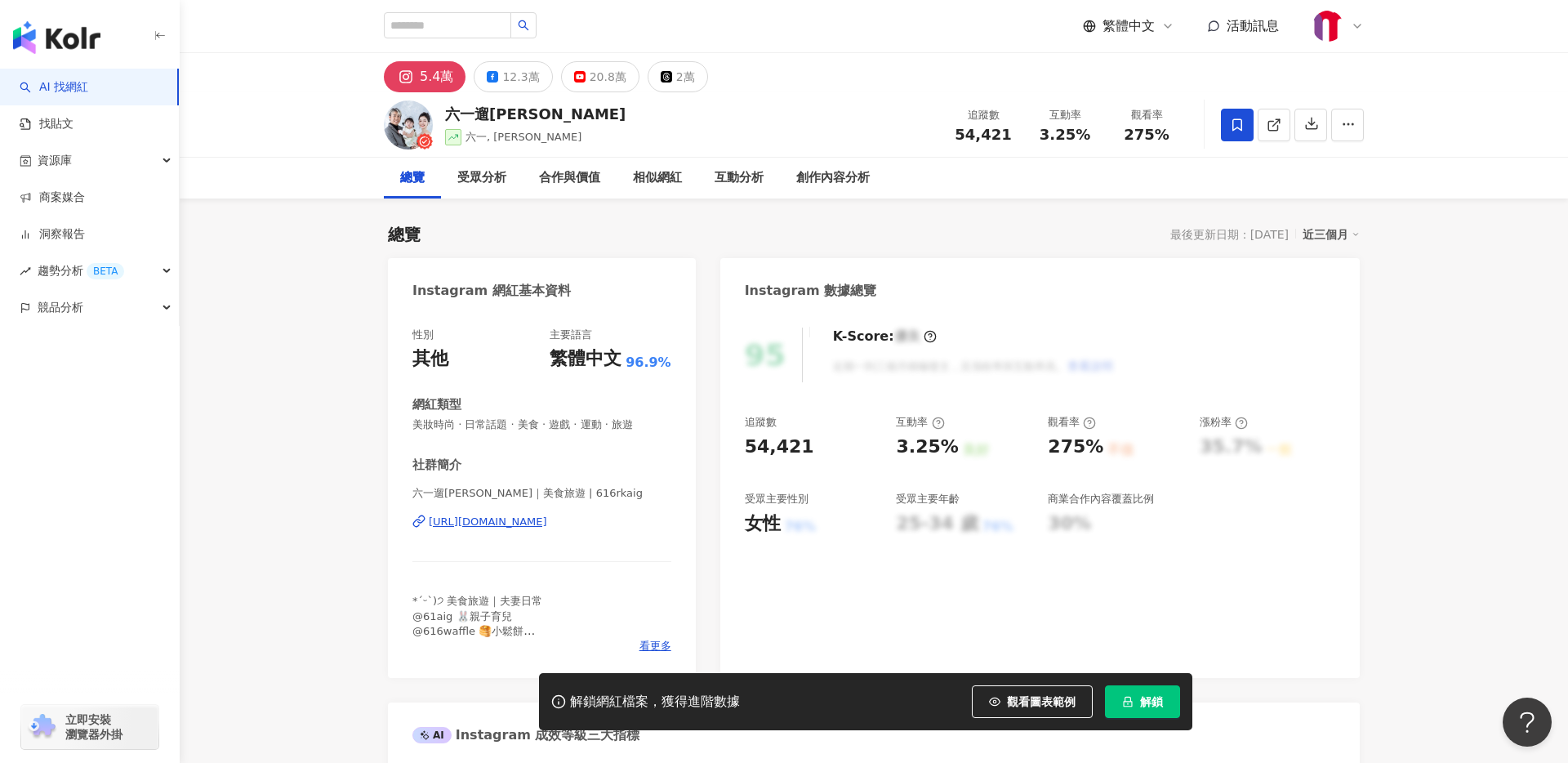
click at [529, 521] on div "[URL][DOMAIN_NAME]" at bounding box center [488, 523] width 118 height 15
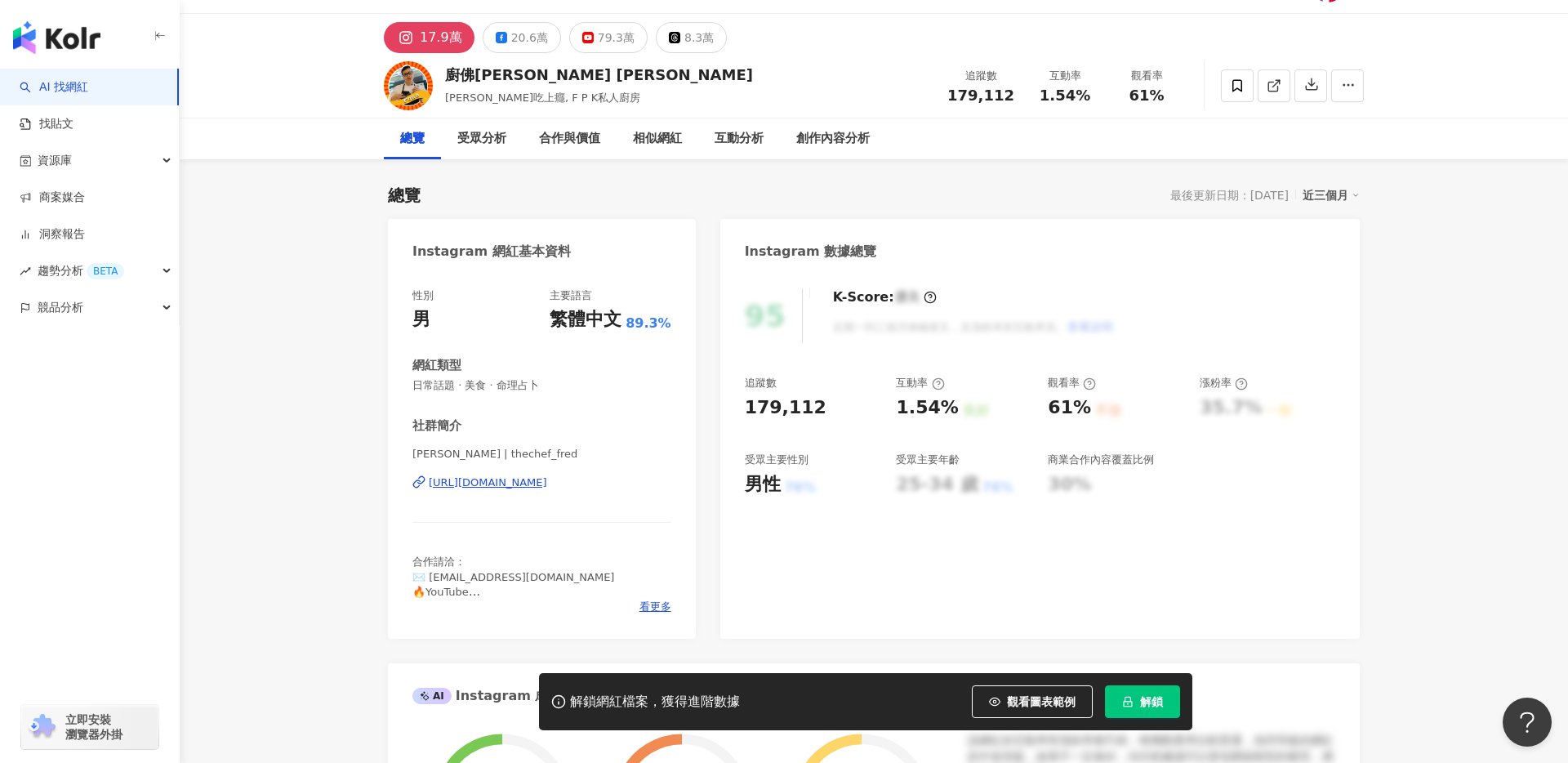
scroll to position [26, 0]
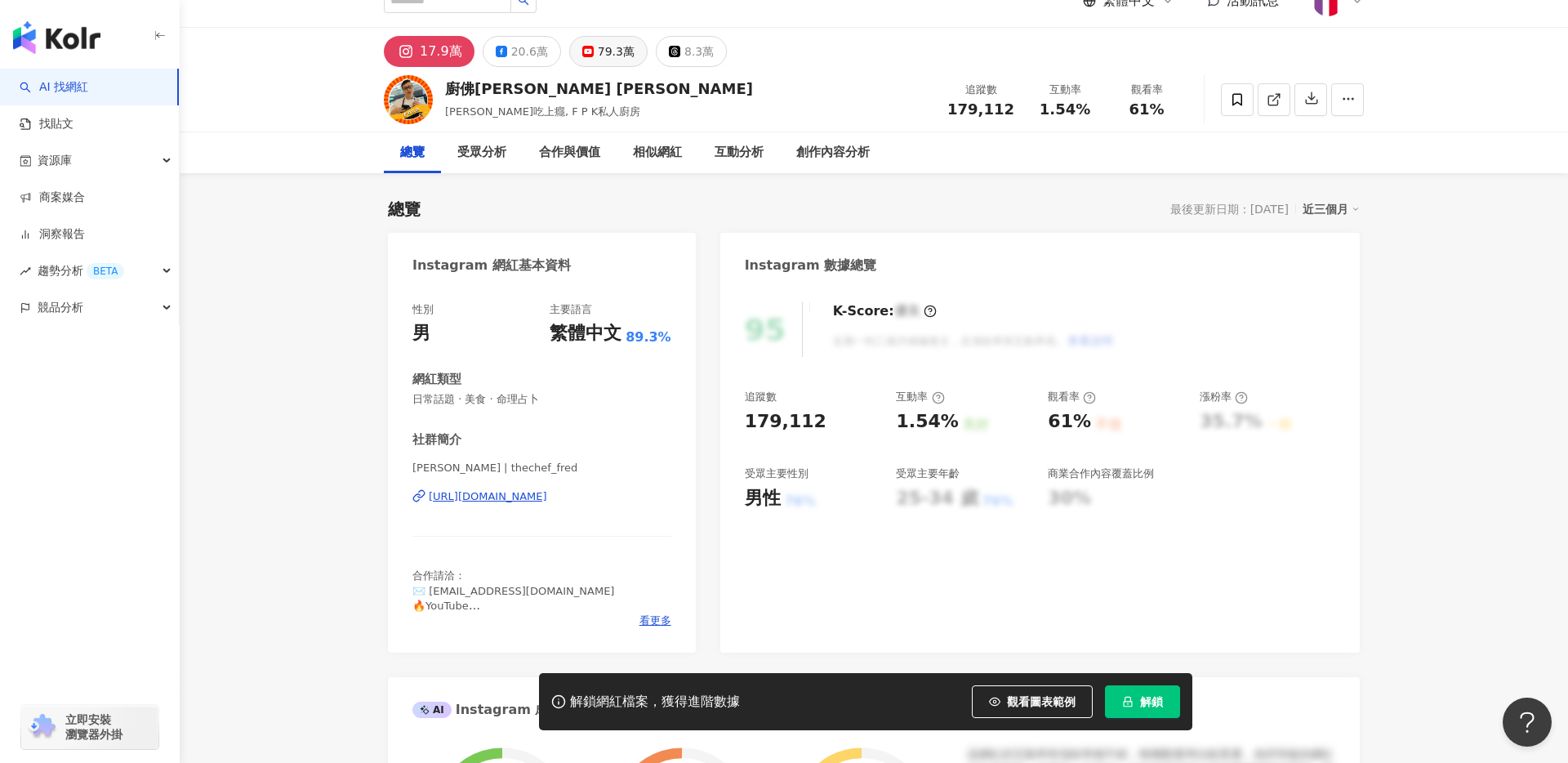
click at [601, 48] on div "79.3萬" at bounding box center [616, 52] width 37 height 23
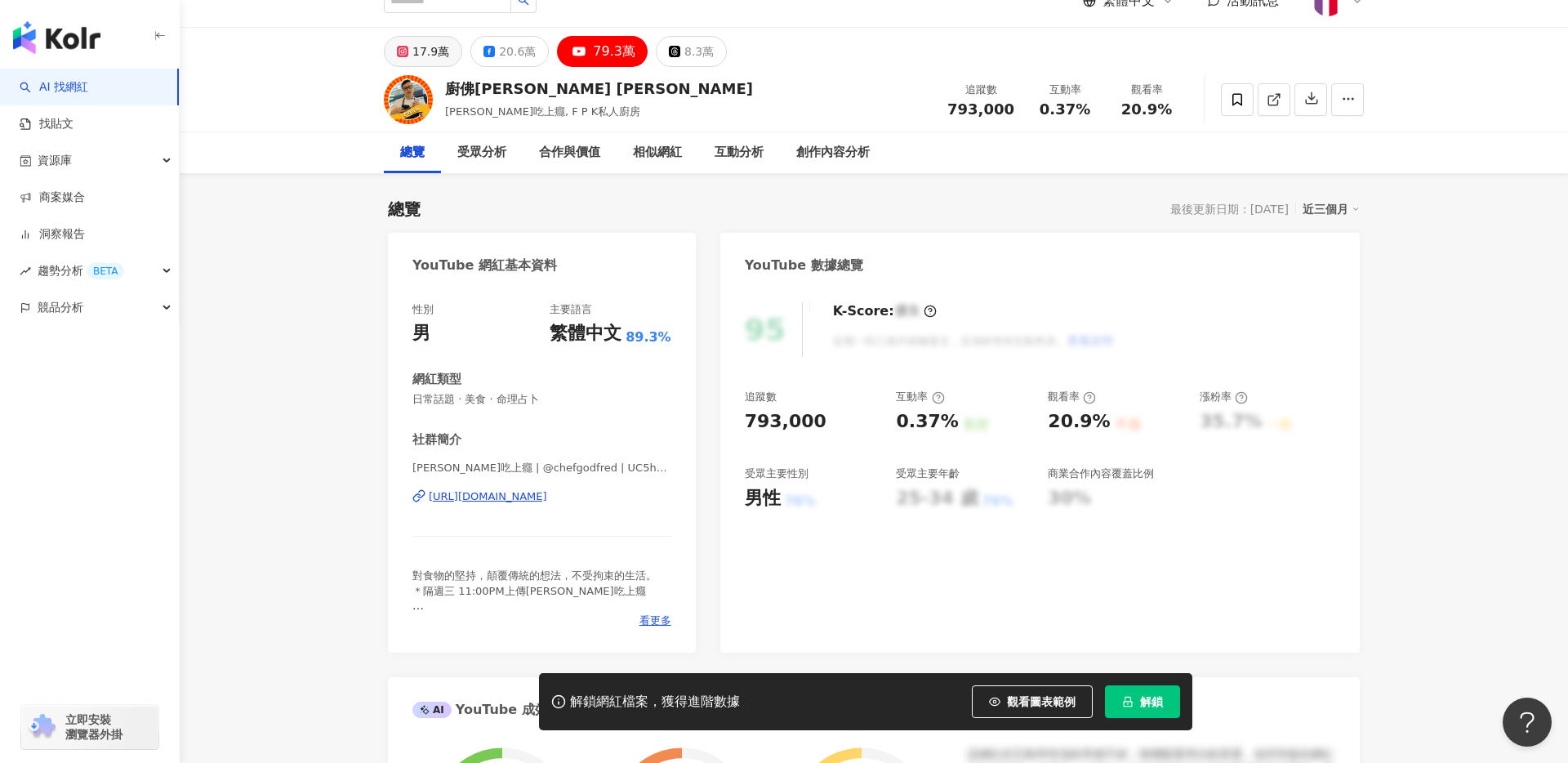
click at [417, 48] on div "17.9萬" at bounding box center [430, 52] width 37 height 23
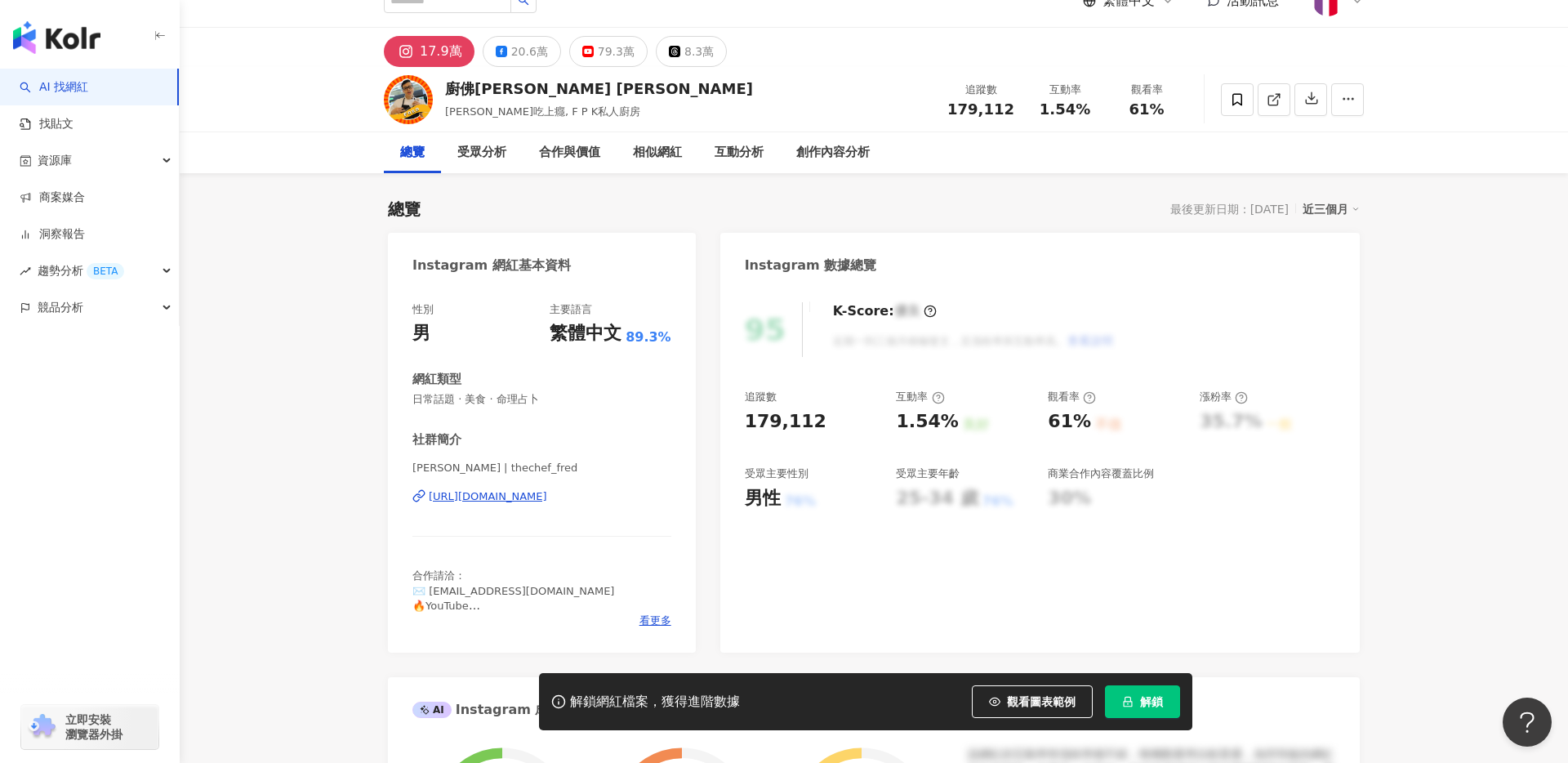
click at [545, 495] on div "[URL][DOMAIN_NAME]" at bounding box center [488, 497] width 118 height 15
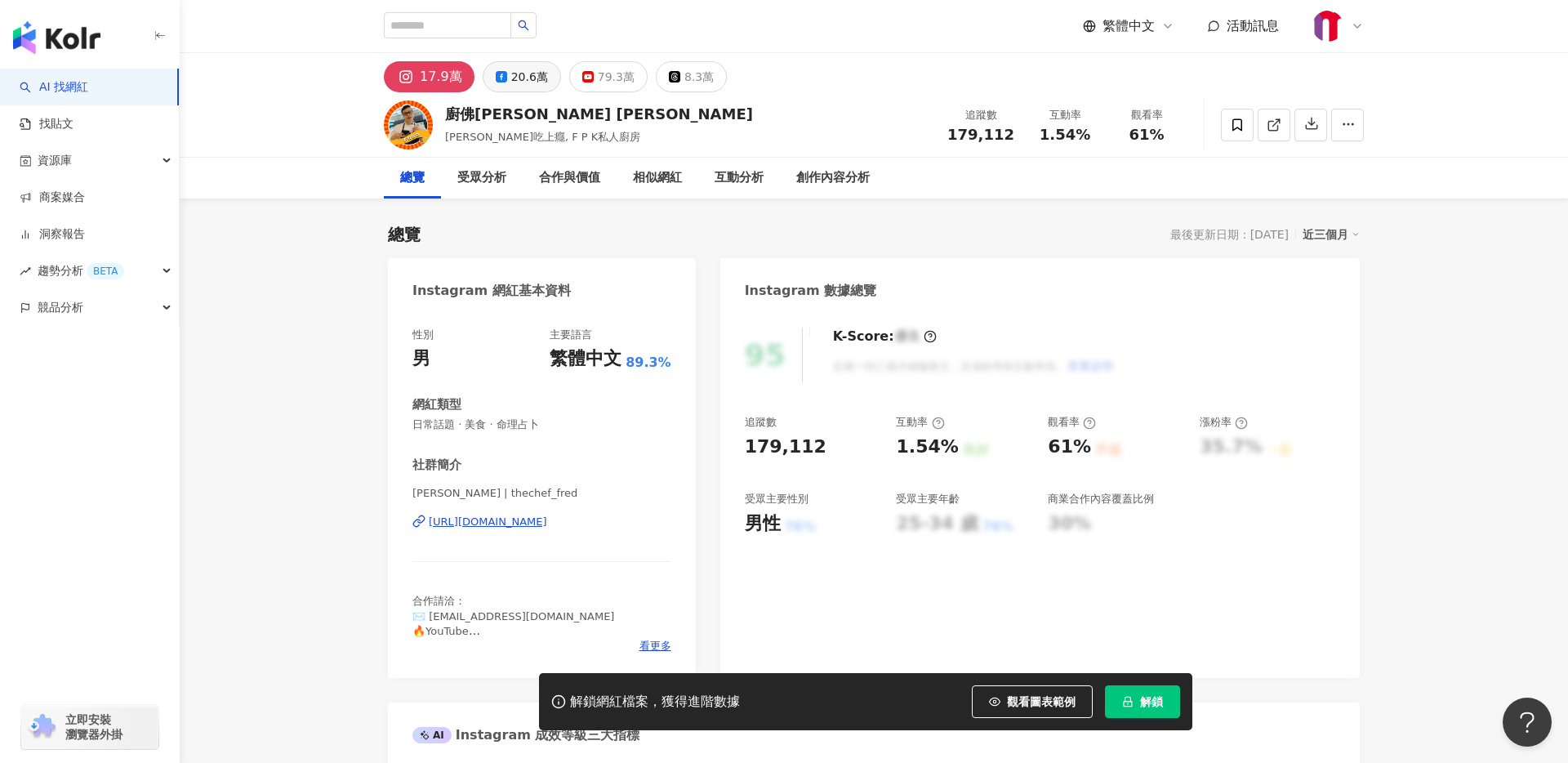
click at [521, 77] on div "20.6萬" at bounding box center [530, 77] width 37 height 23
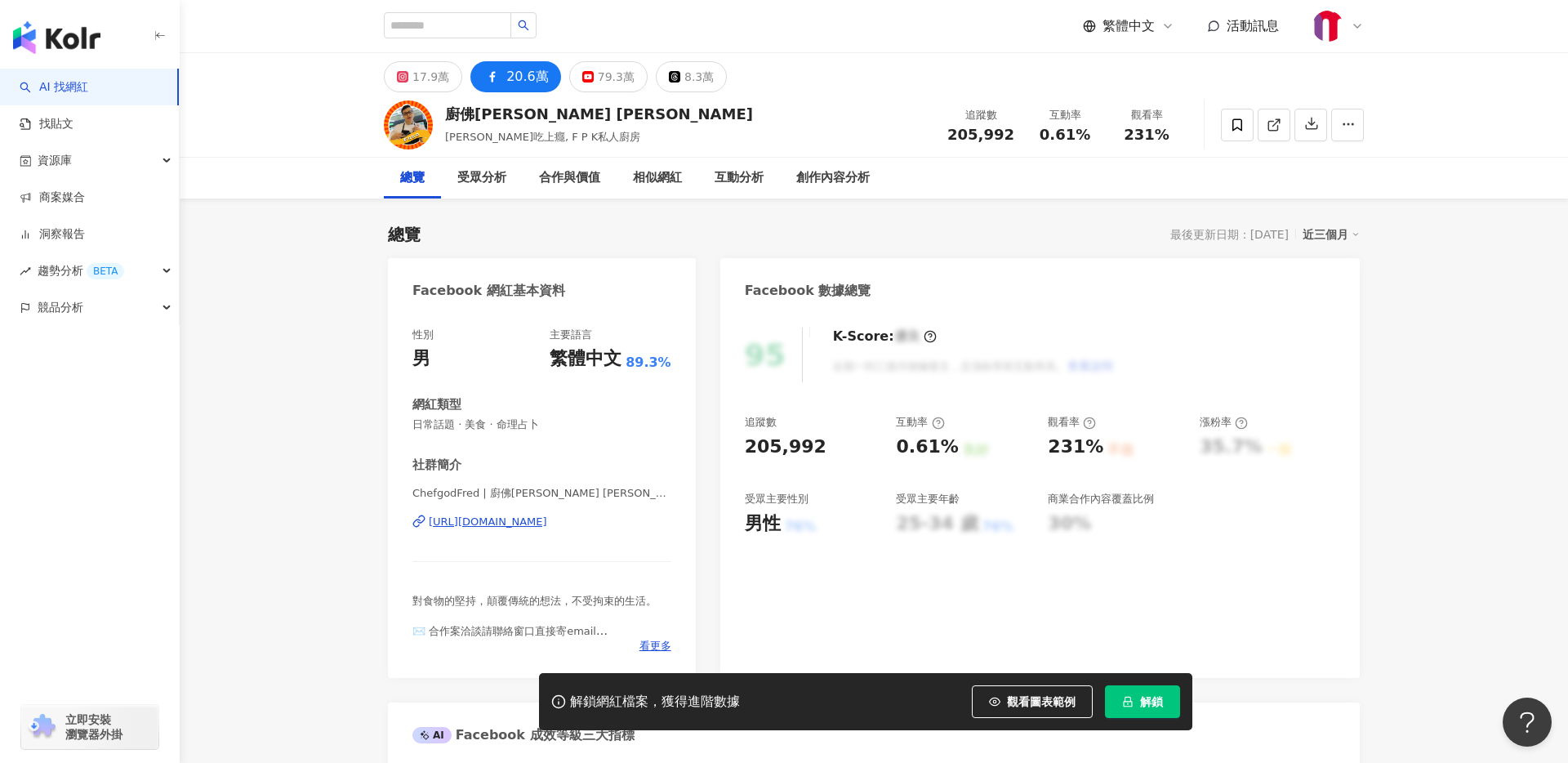
click at [531, 519] on div "[URL][DOMAIN_NAME]" at bounding box center [488, 523] width 118 height 15
